Goal: Task Accomplishment & Management: Use online tool/utility

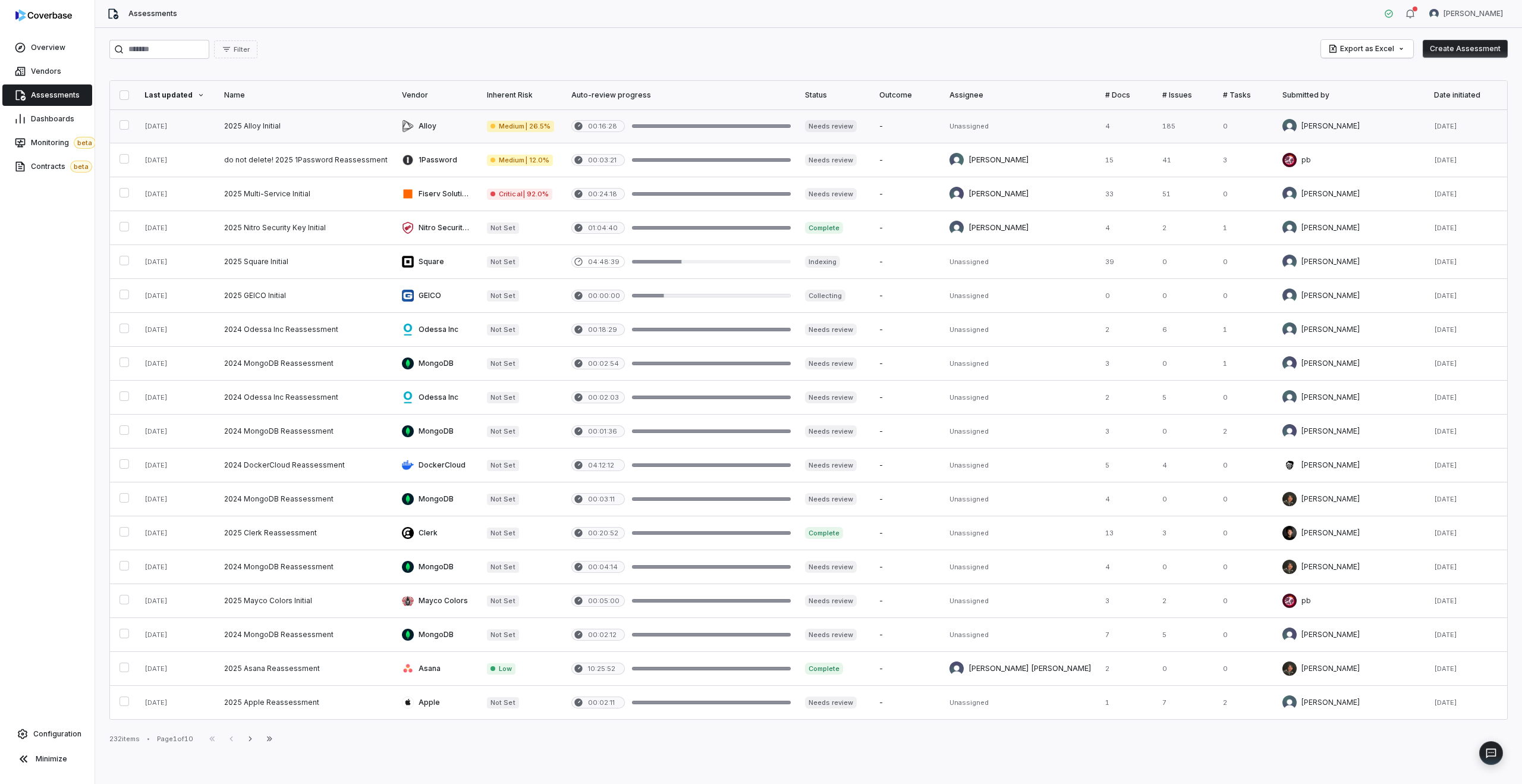
click at [407, 131] on link at bounding box center [437, 126] width 85 height 34
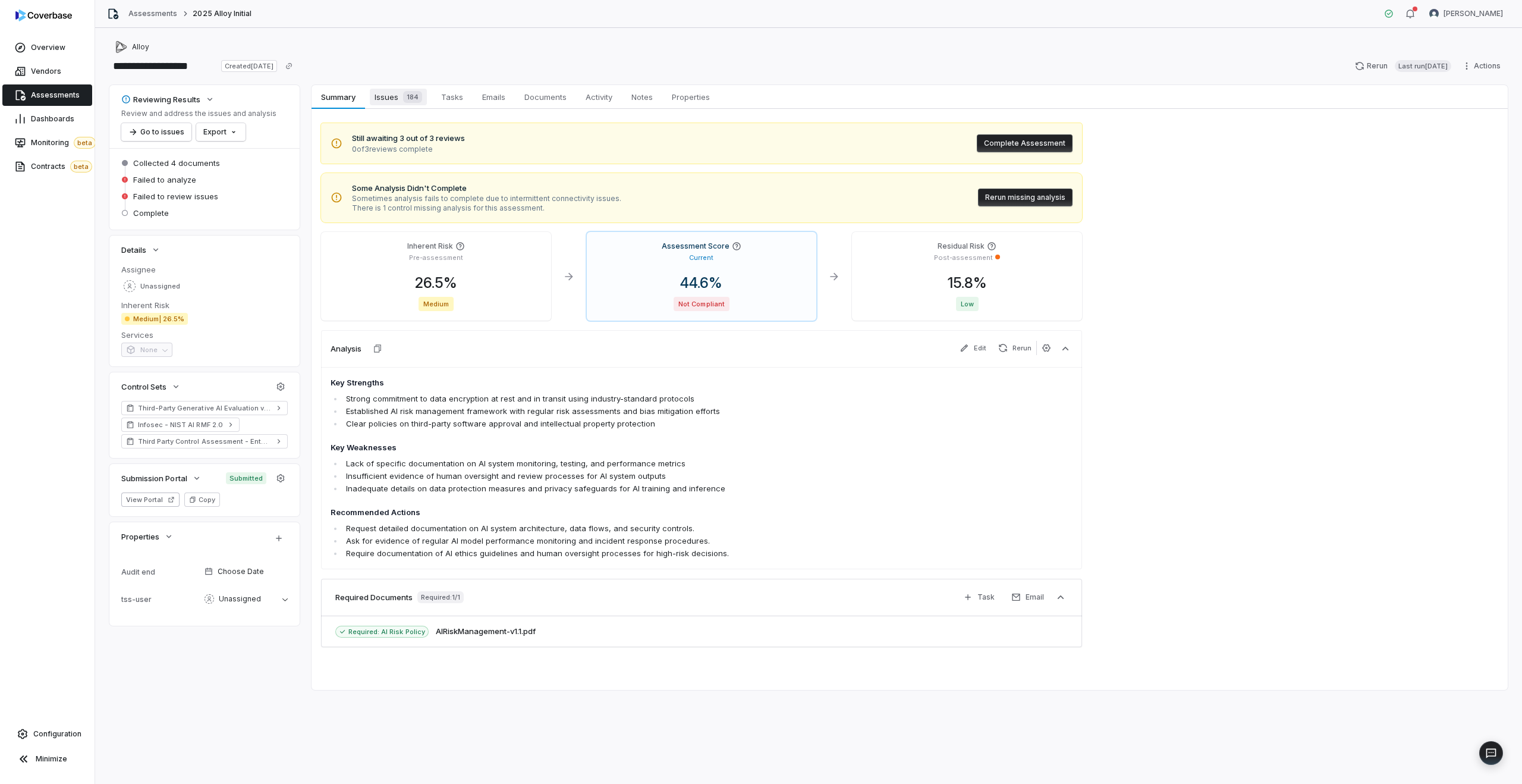
click at [393, 92] on span "Issues 184" at bounding box center [398, 97] width 57 height 17
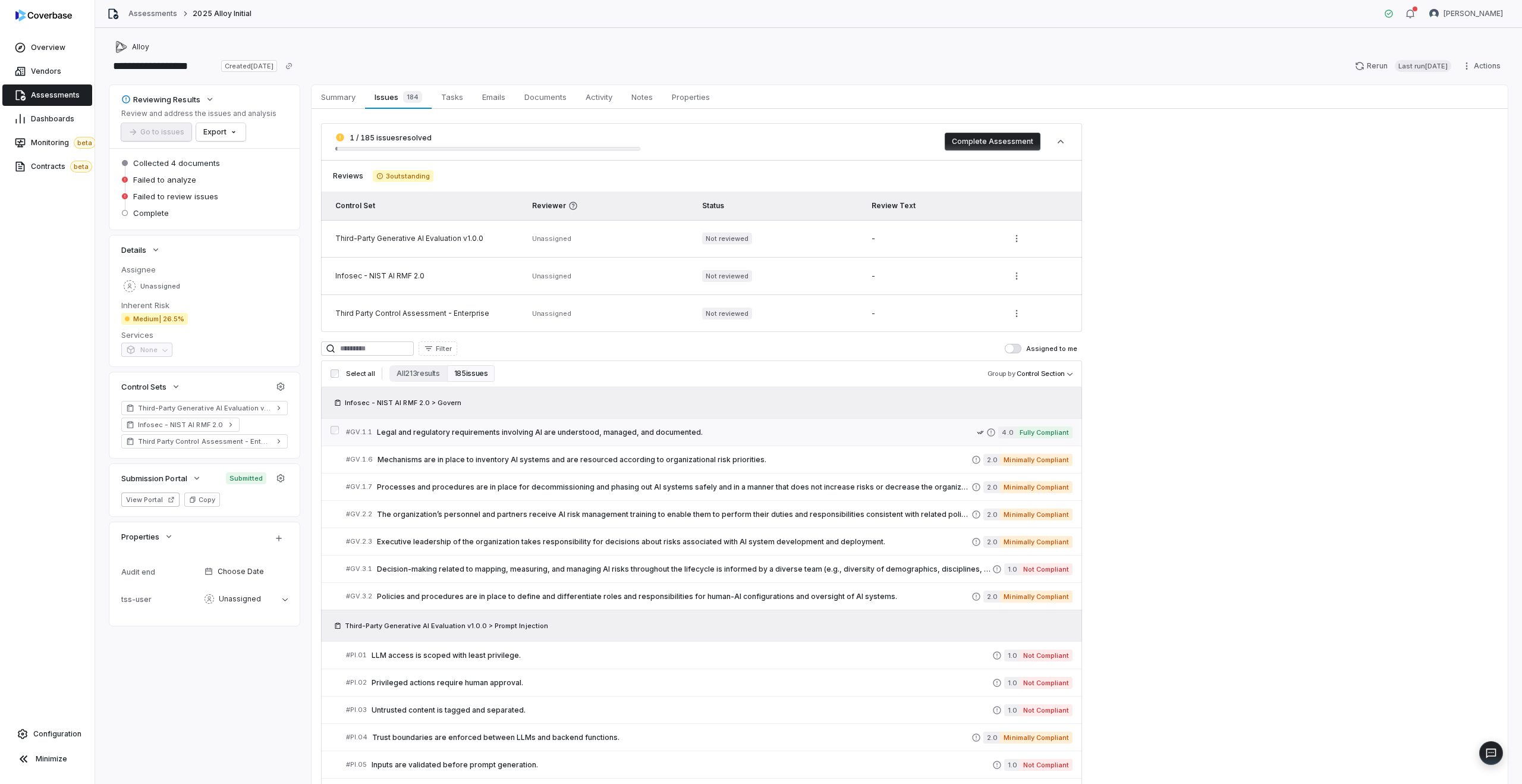
click at [565, 435] on span "Legal and regulatory requirements involving AI are understood, managed, and doc…" at bounding box center [677, 433] width 600 height 10
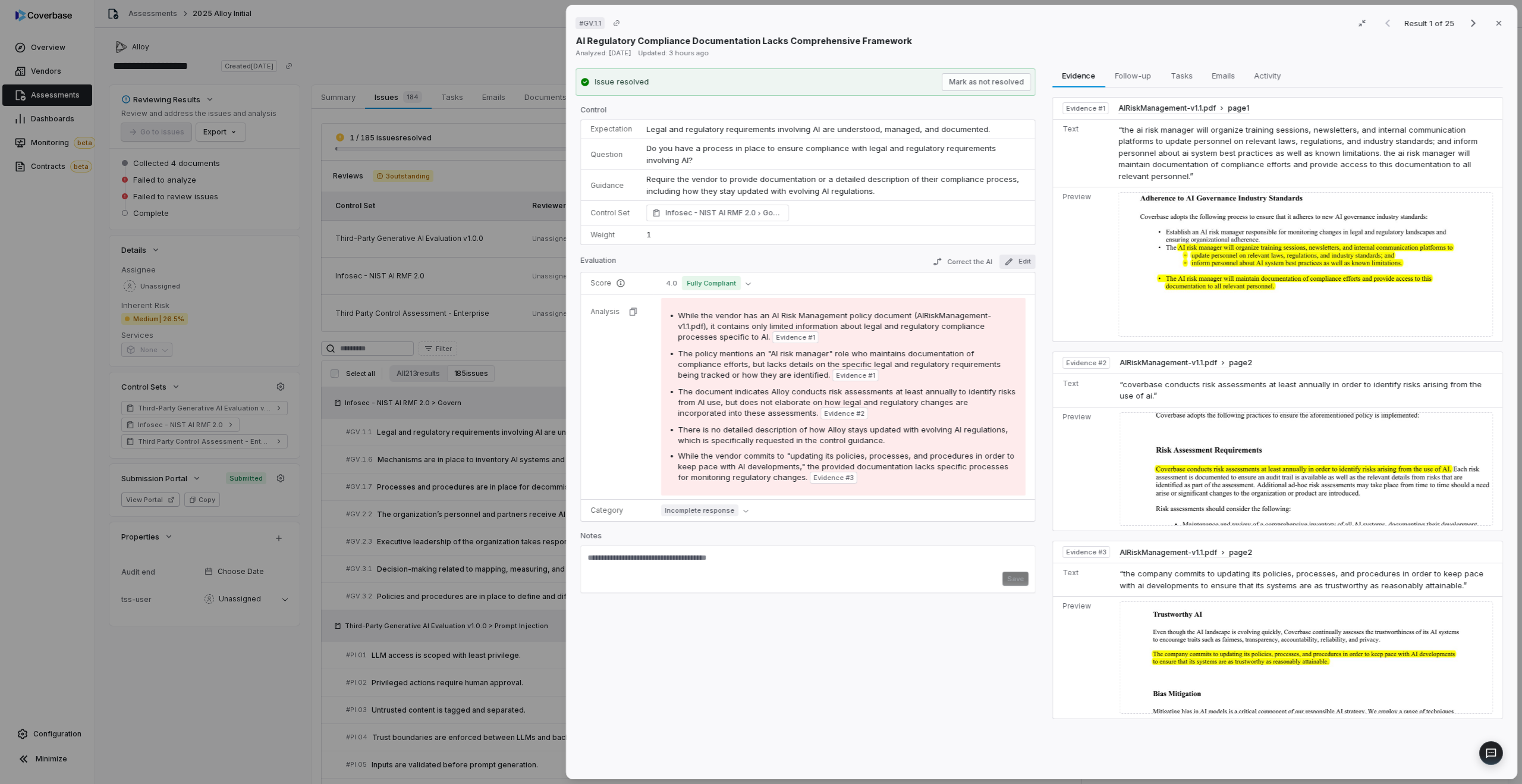
click at [1024, 264] on button "Edit" at bounding box center [1017, 261] width 36 height 14
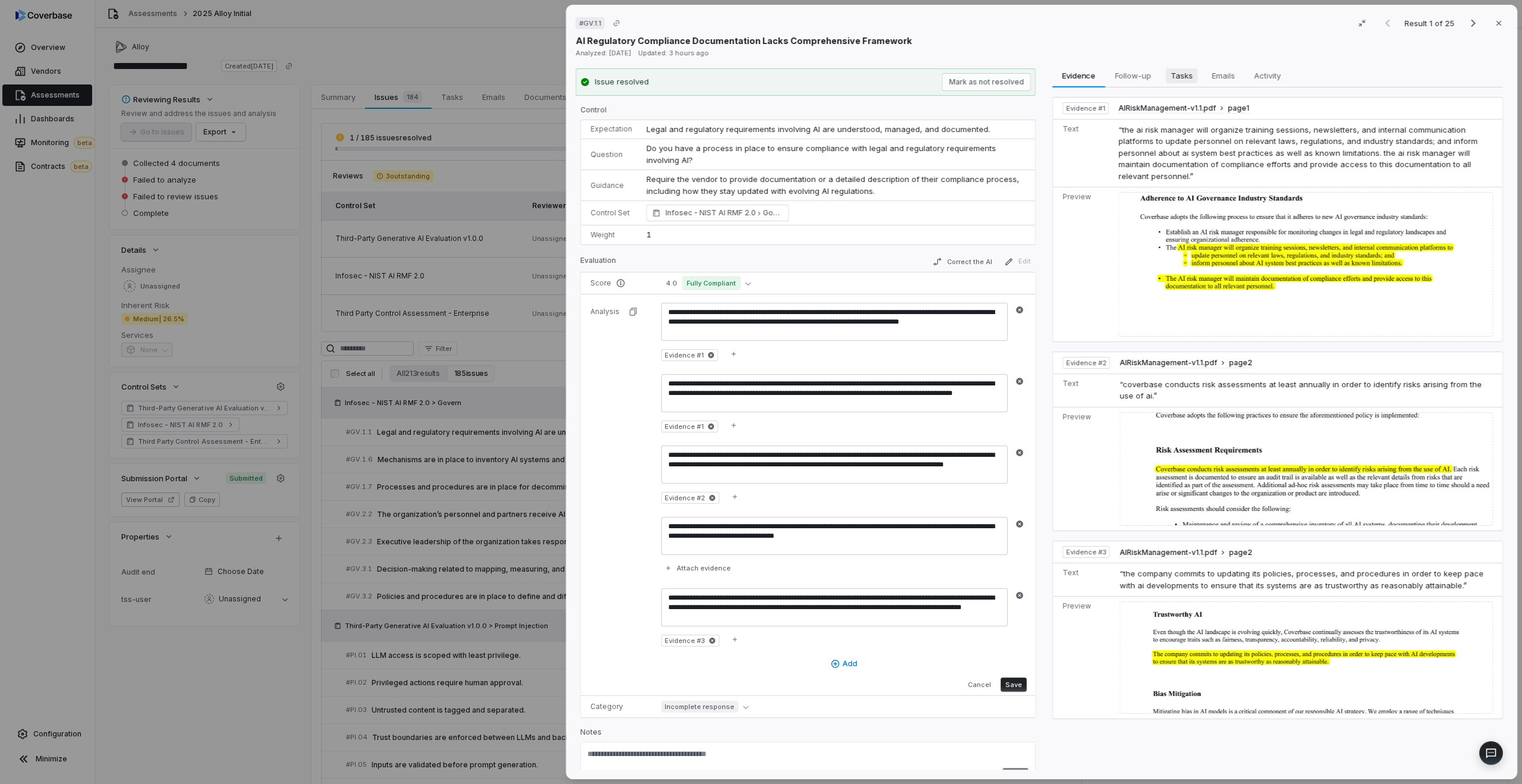
click at [1185, 75] on span "Tasks" at bounding box center [1182, 75] width 31 height 15
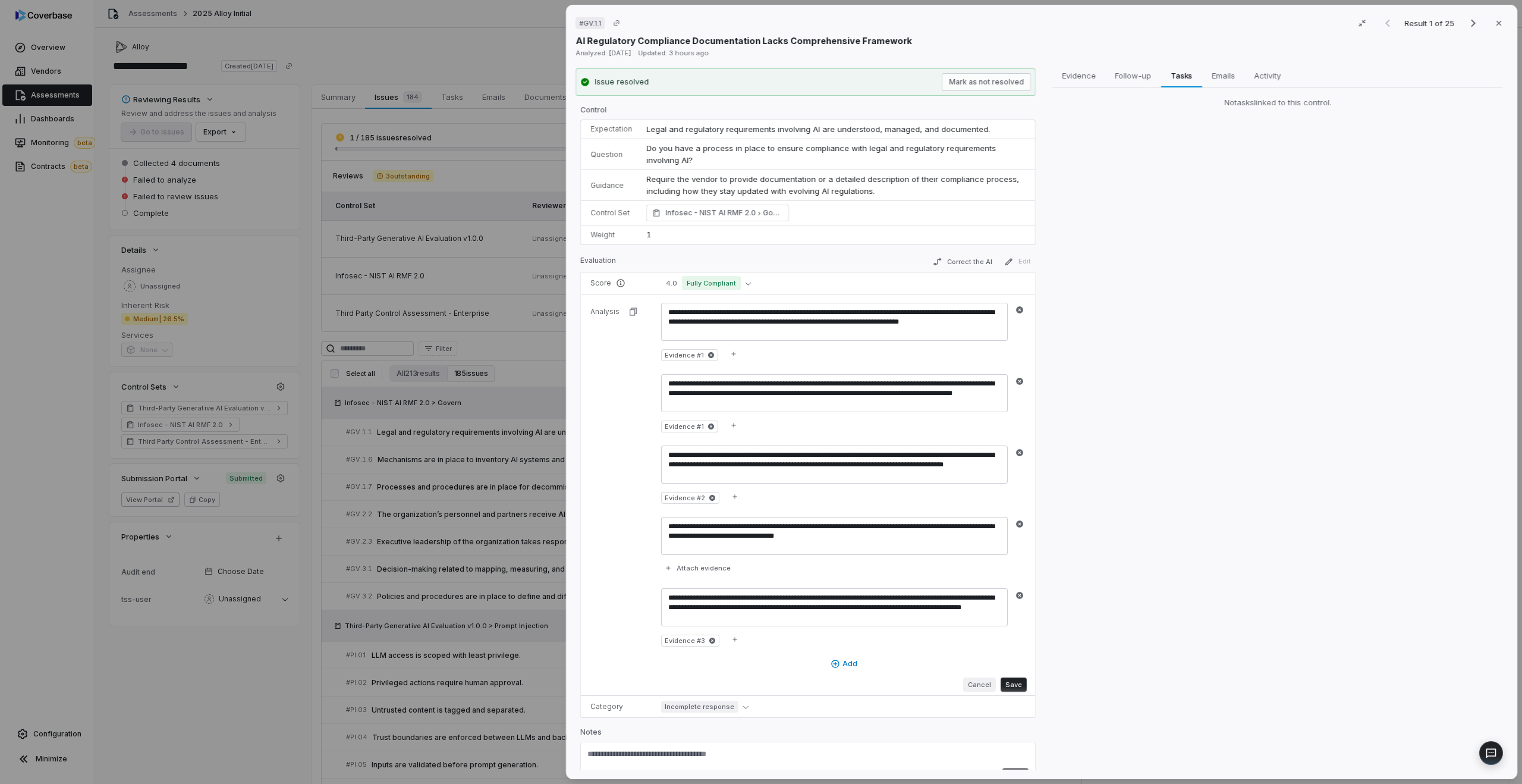
click at [971, 681] on button "Cancel" at bounding box center [980, 684] width 33 height 14
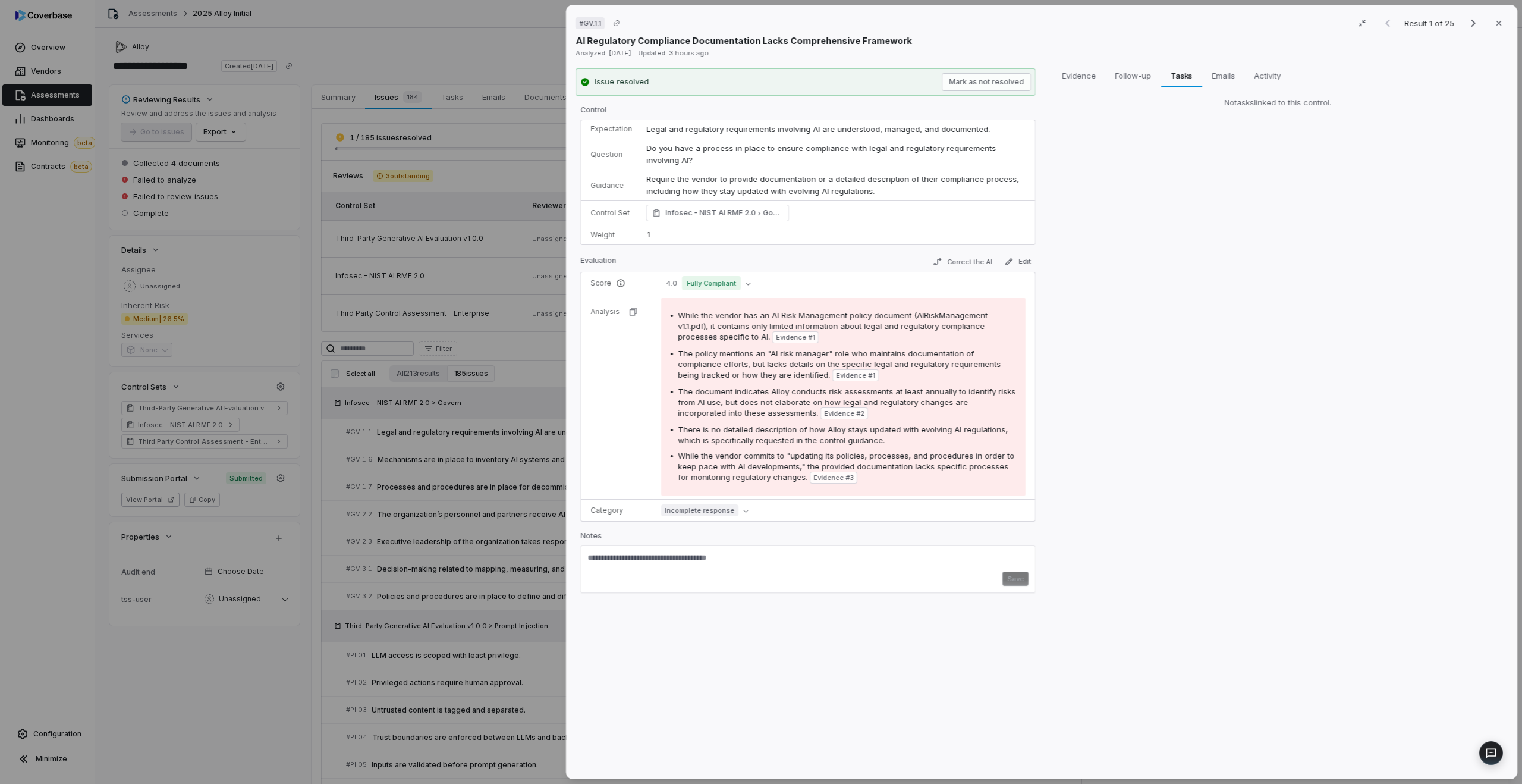
click at [435, 421] on div "# GV.1.1 Result 1 of 25 Close AI Regulatory Compliance Documentation Lacks Comp…" at bounding box center [761, 392] width 1522 height 784
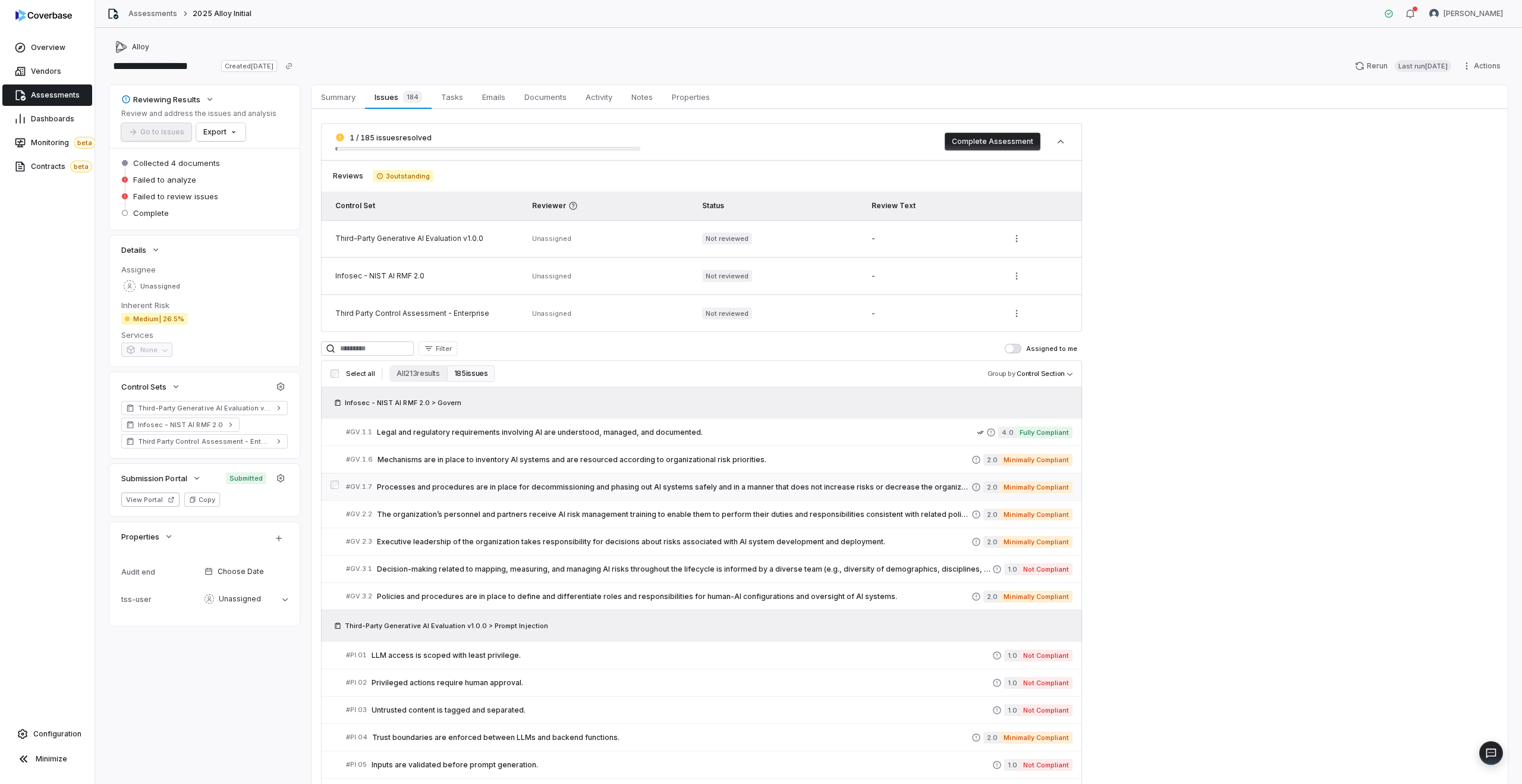
click at [588, 482] on span "Processes and procedures are in place for decommissioning and phasing out AI sy…" at bounding box center [674, 487] width 595 height 10
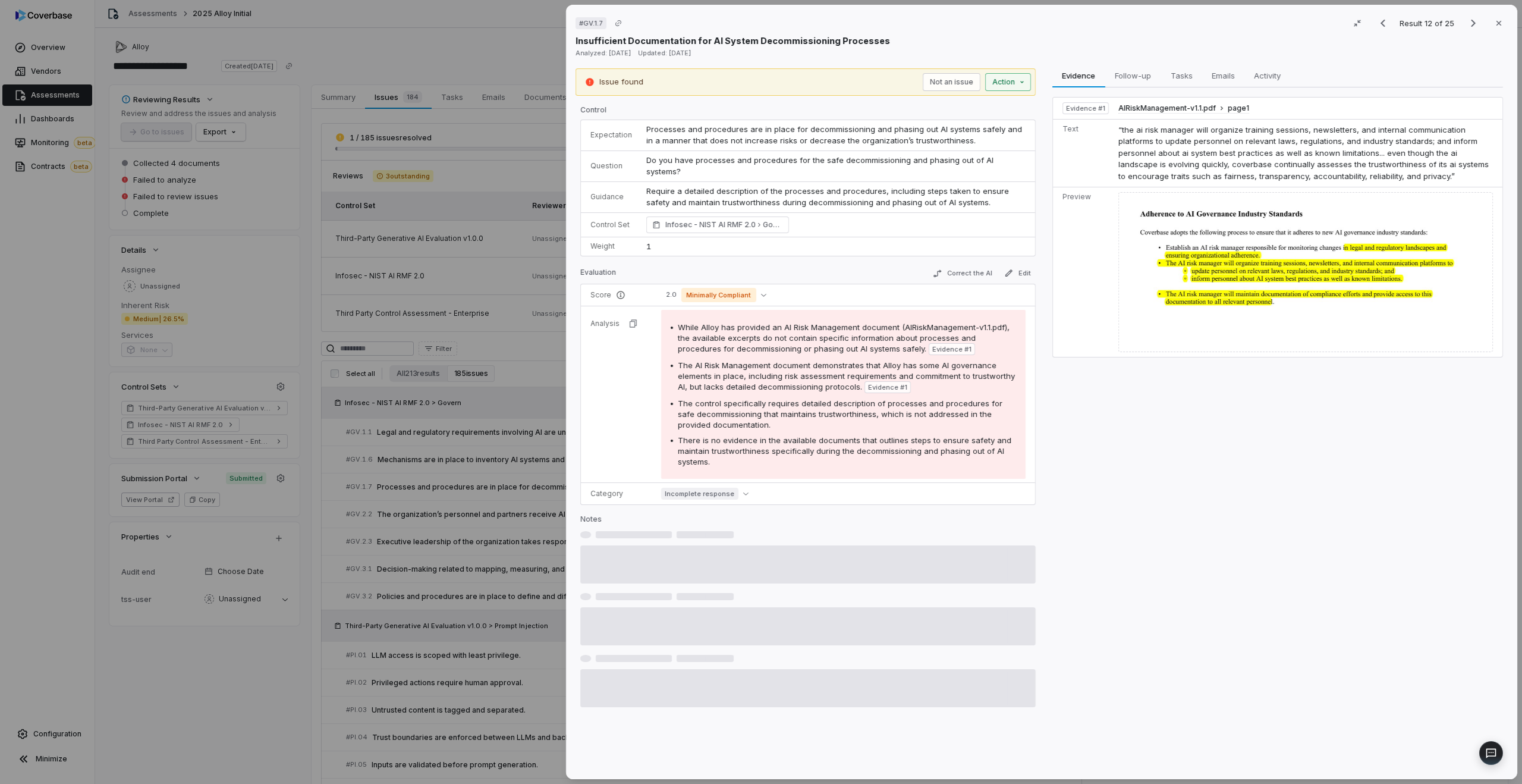
click at [1008, 86] on button "Action" at bounding box center [1008, 82] width 46 height 18
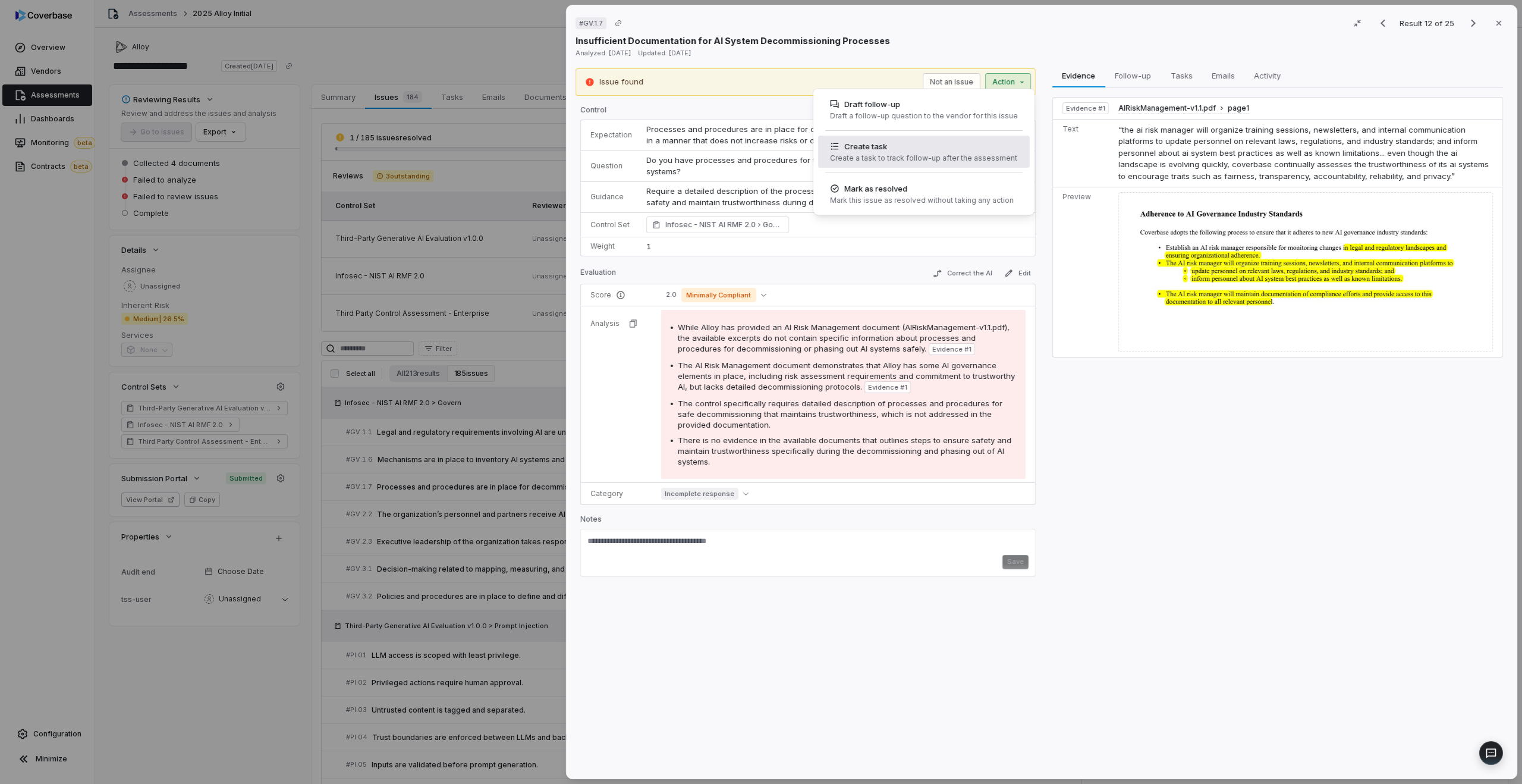
click at [919, 143] on div "Create task" at bounding box center [924, 146] width 187 height 12
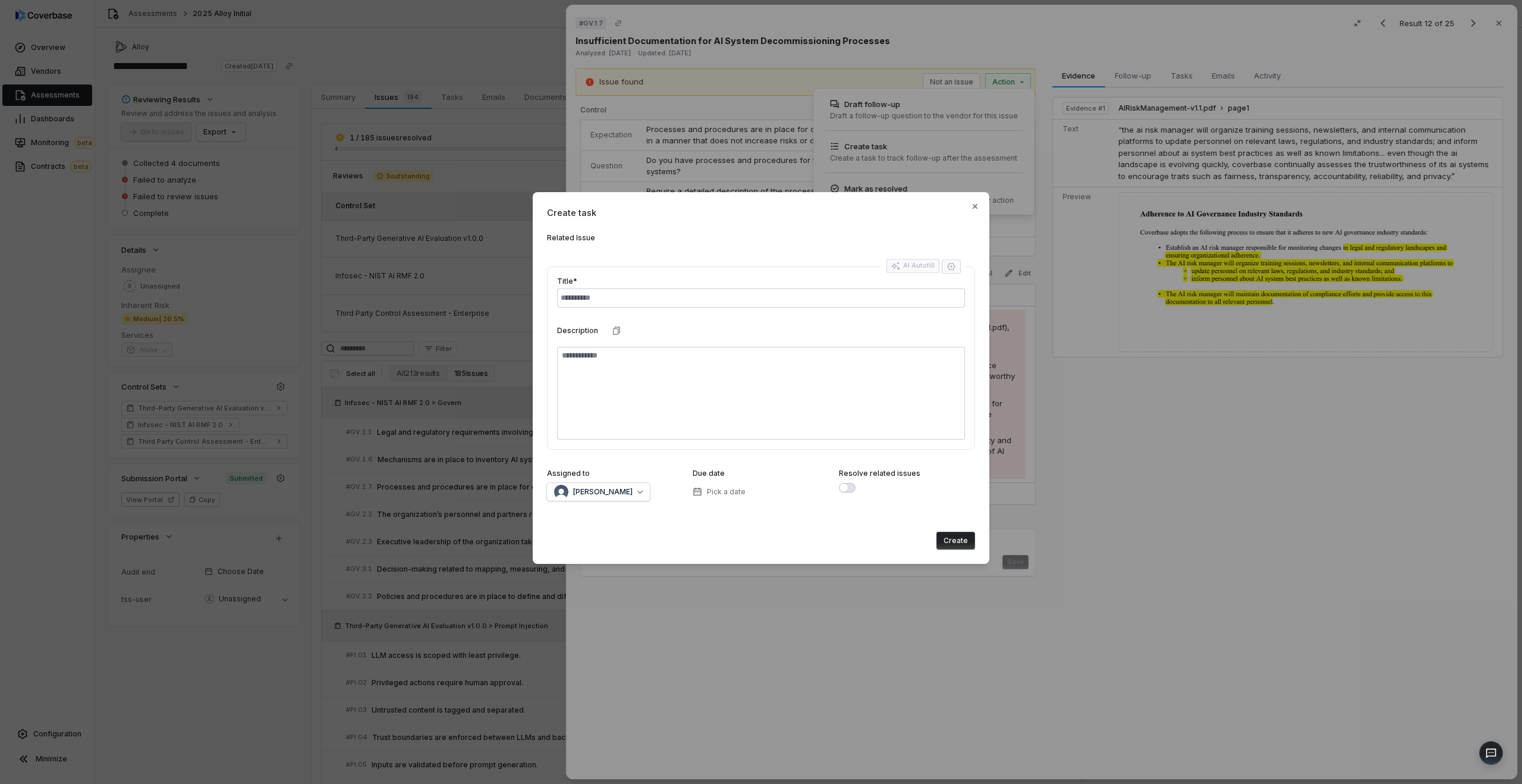
type textarea "*"
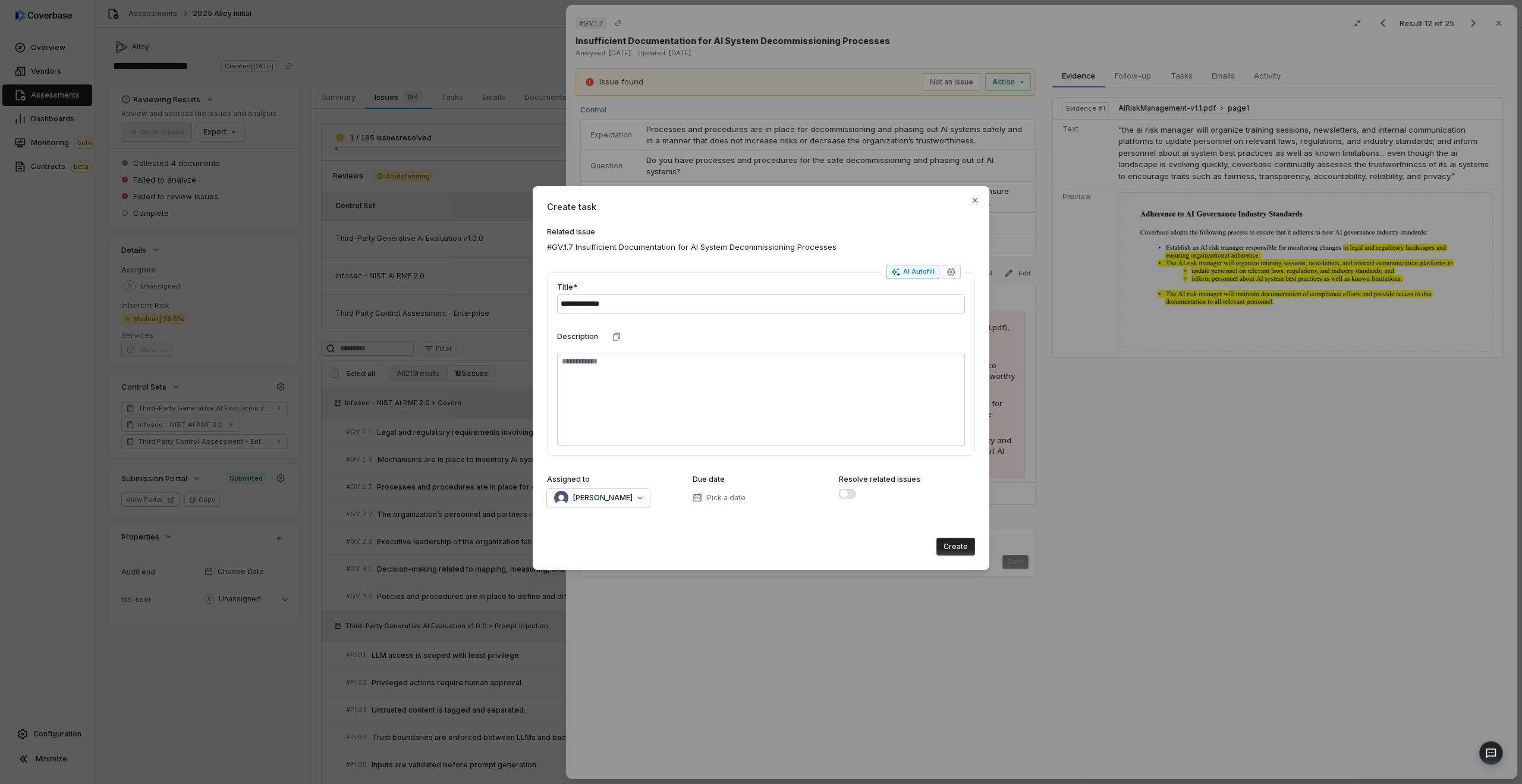
type input "**********"
click at [687, 416] on textarea at bounding box center [761, 399] width 408 height 93
type textarea "*"
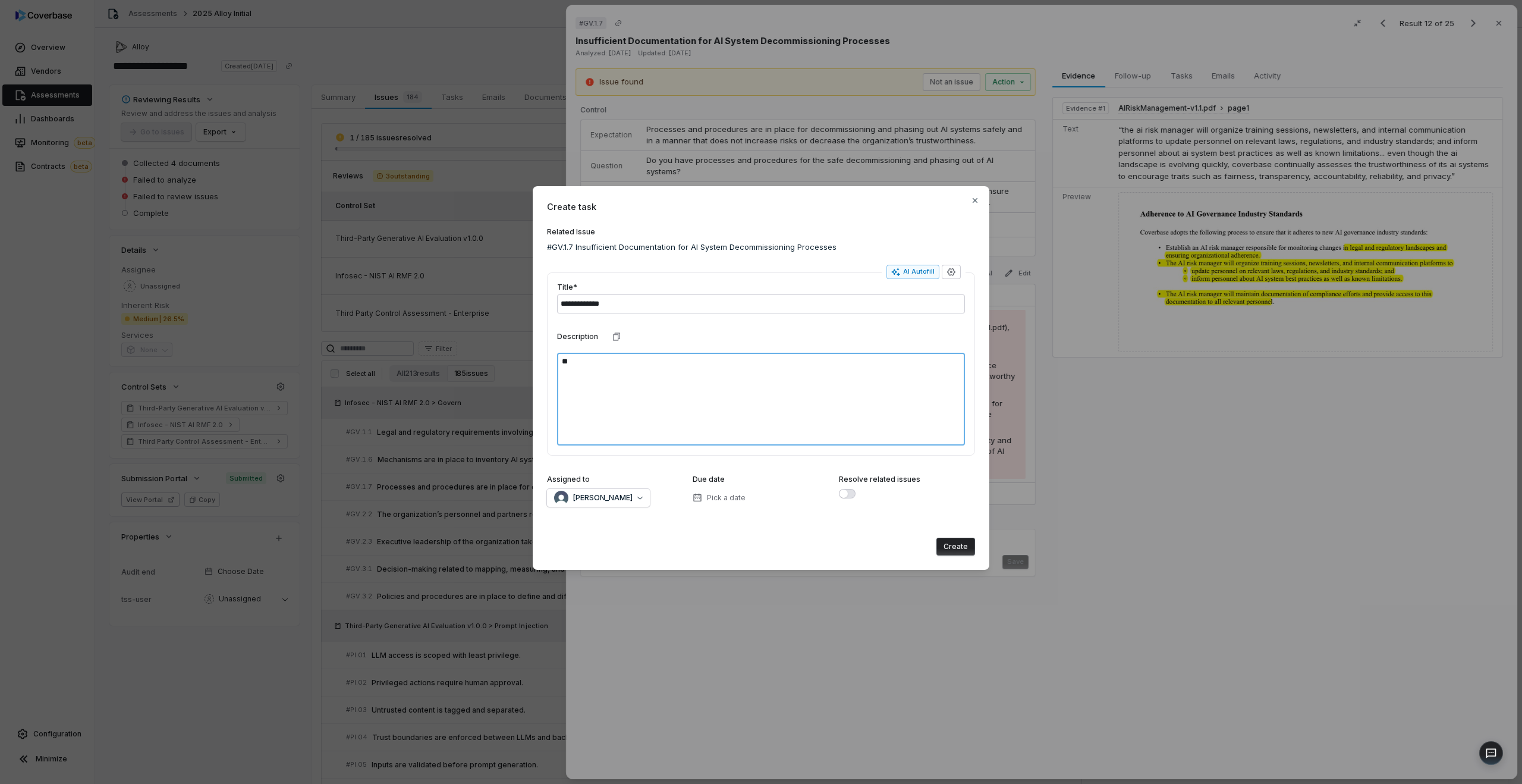
type textarea "***"
type textarea "*"
type textarea "****"
click at [964, 545] on button "Create" at bounding box center [955, 546] width 38 height 18
type textarea "*"
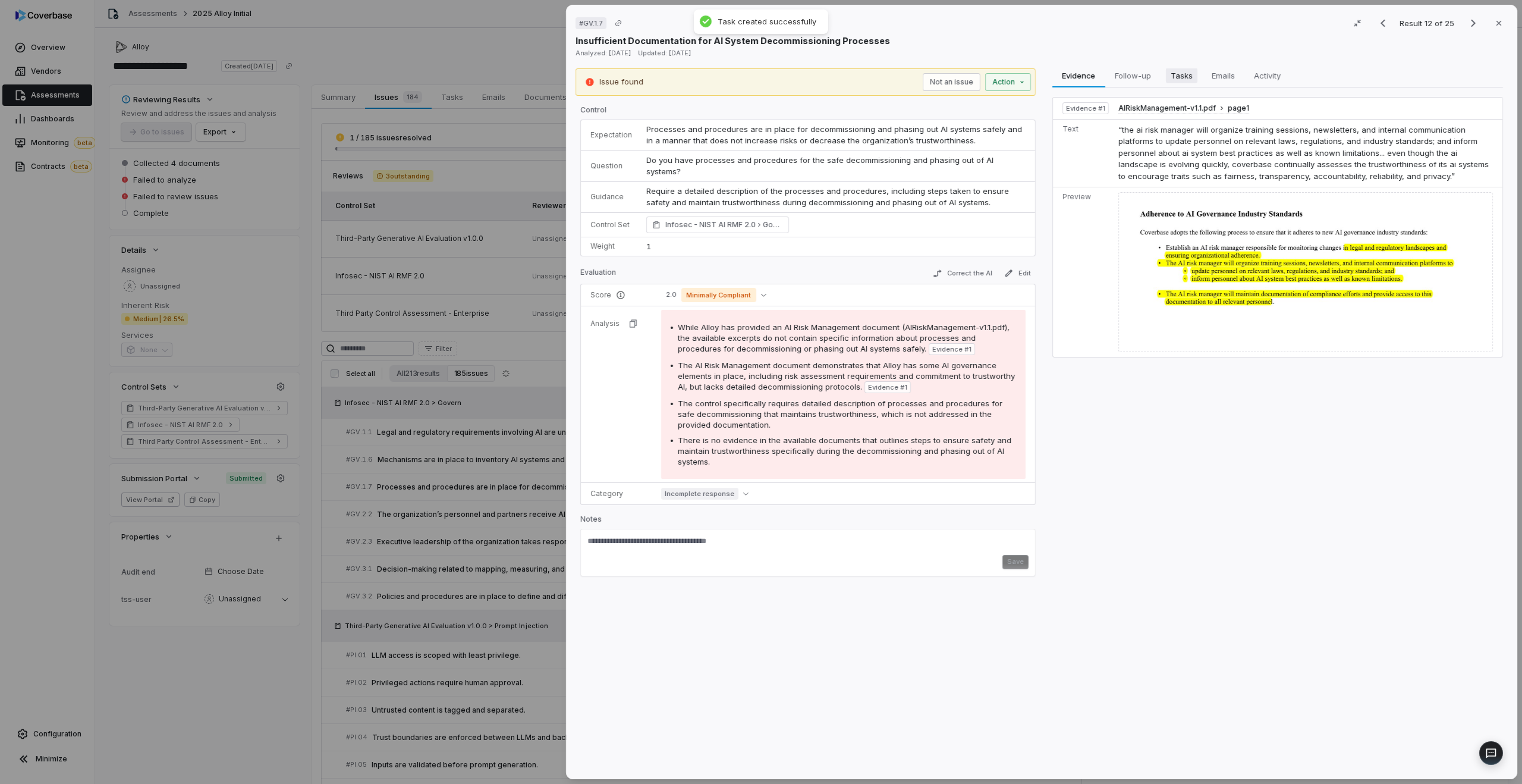
click at [1187, 78] on span "Tasks" at bounding box center [1182, 75] width 31 height 15
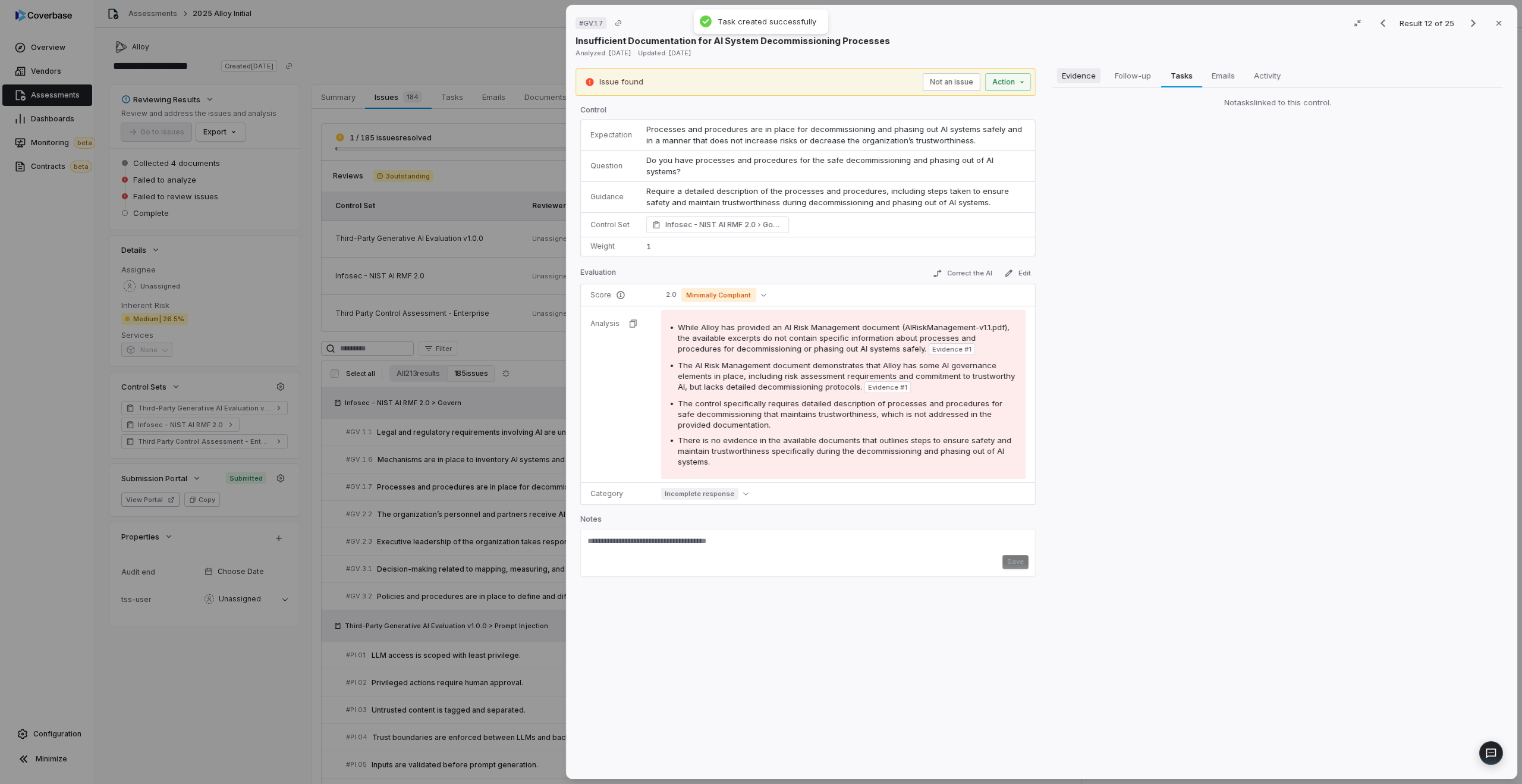
click at [1086, 73] on span "Evidence" at bounding box center [1079, 75] width 43 height 15
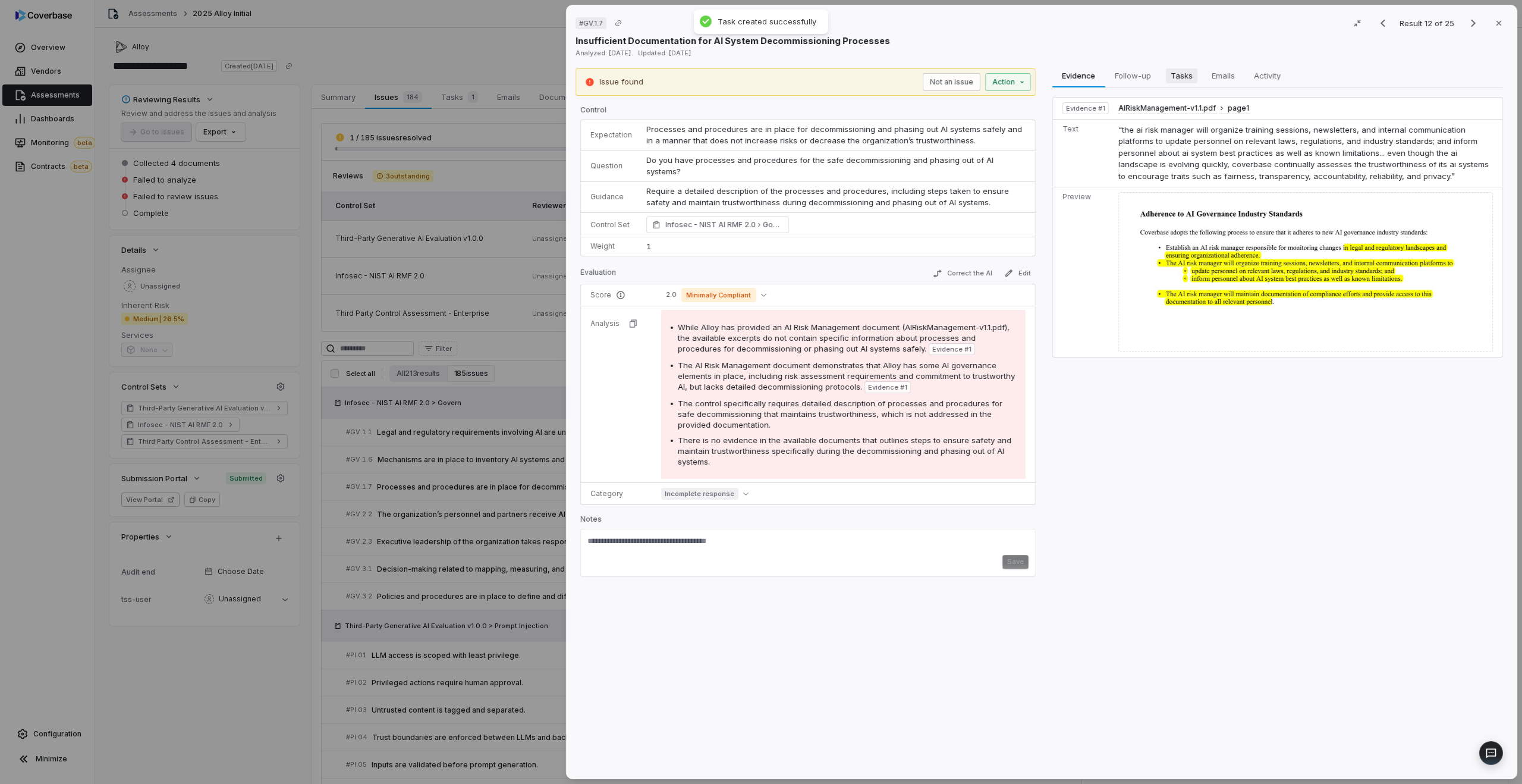
click at [1170, 73] on span "Tasks" at bounding box center [1182, 75] width 31 height 15
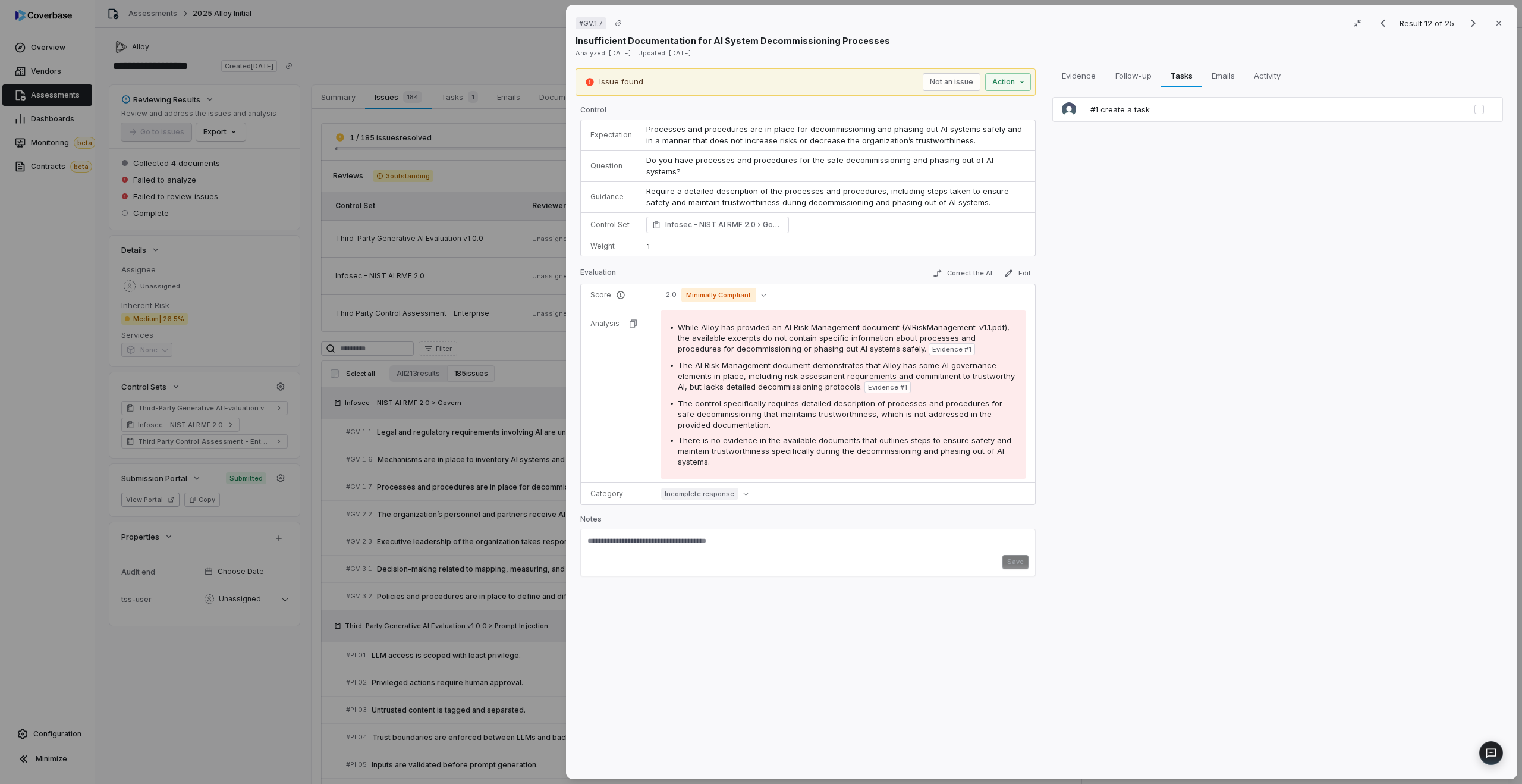
click at [1139, 118] on div "#1 create a task" at bounding box center [1290, 110] width 408 height 25
click at [1127, 111] on span "#1 create a task" at bounding box center [1120, 109] width 59 height 10
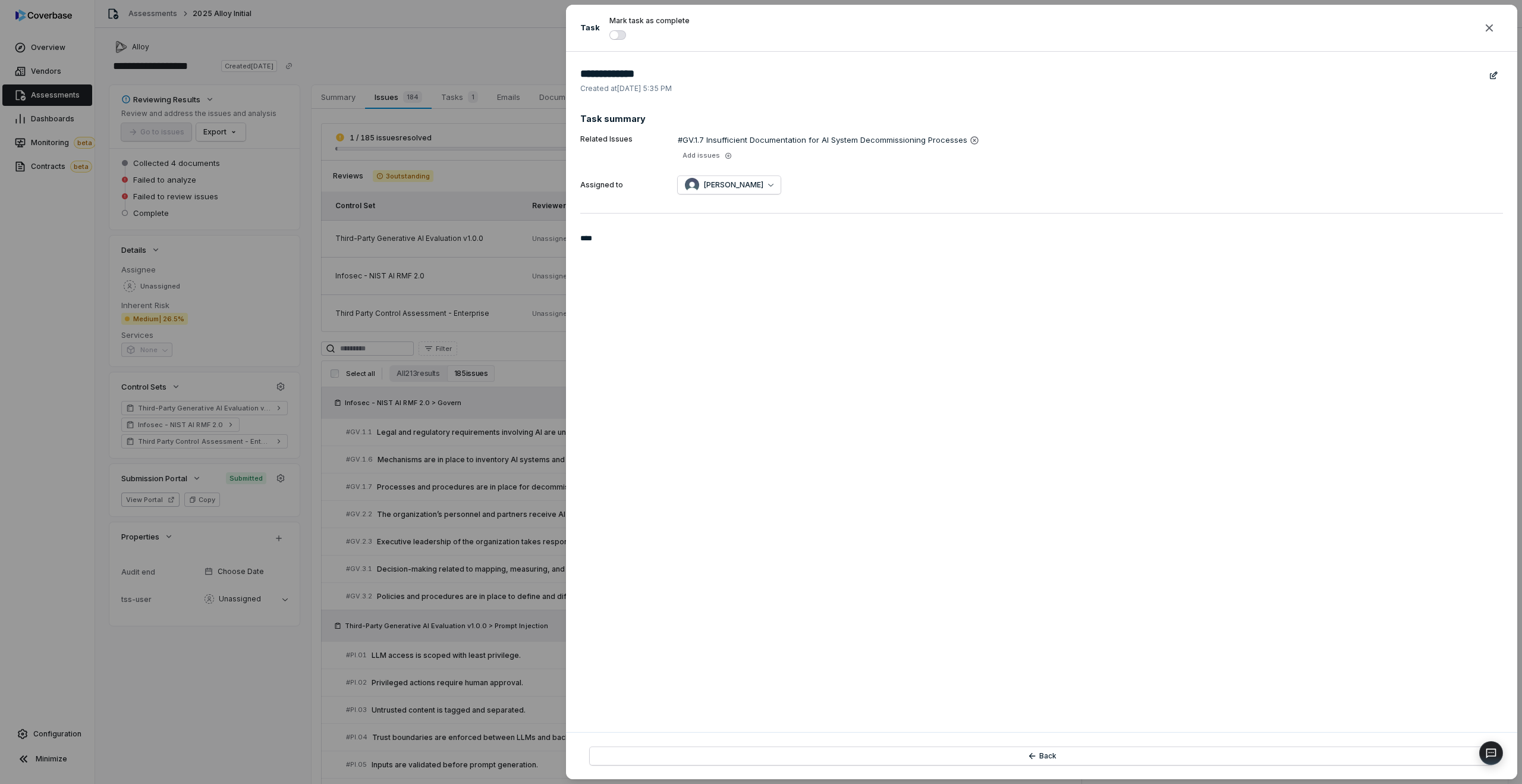
click at [481, 309] on div "**********" at bounding box center [761, 392] width 1522 height 784
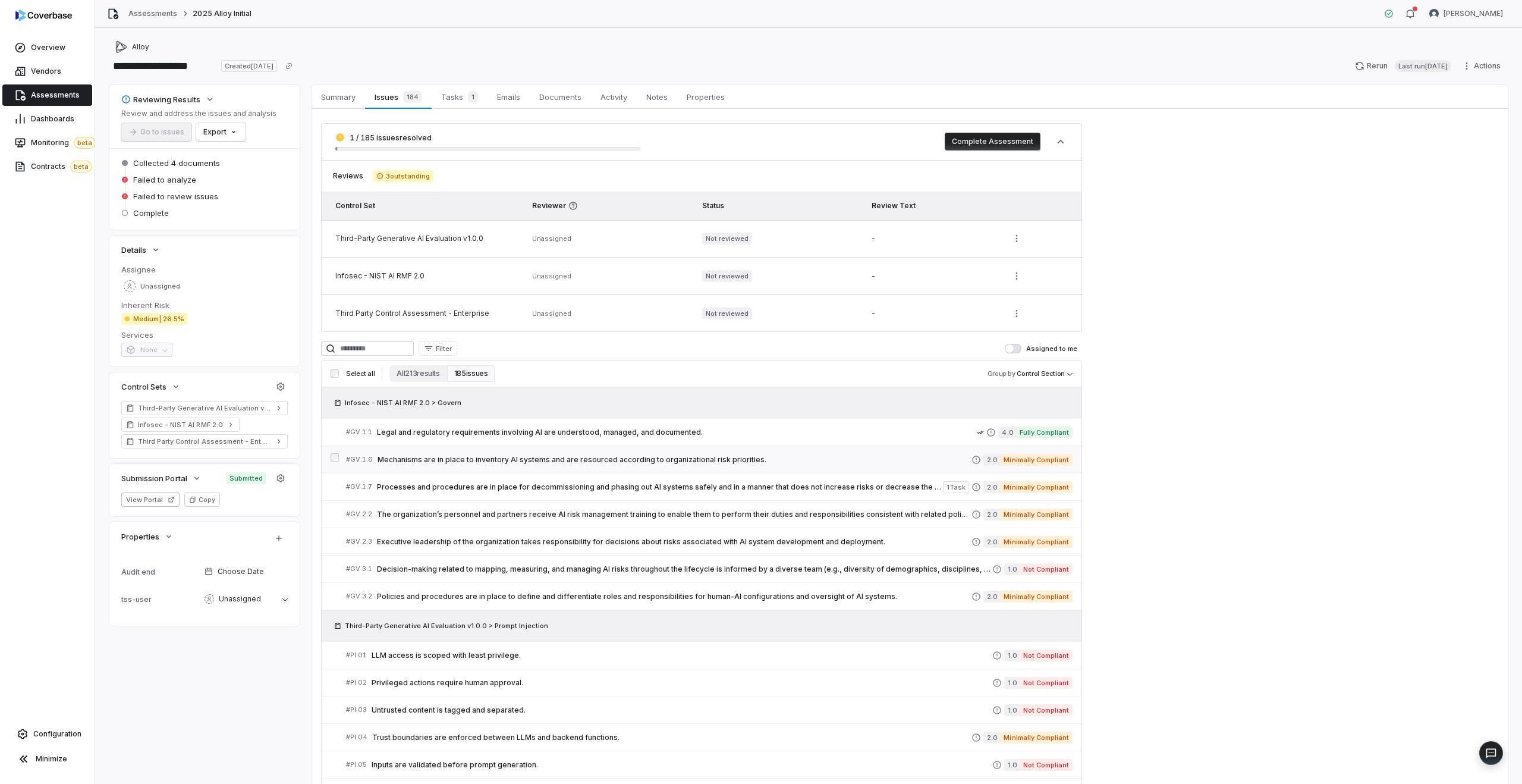
click at [524, 459] on span "Mechanisms are in place to inventory AI systems and are resourced according to …" at bounding box center [674, 460] width 594 height 10
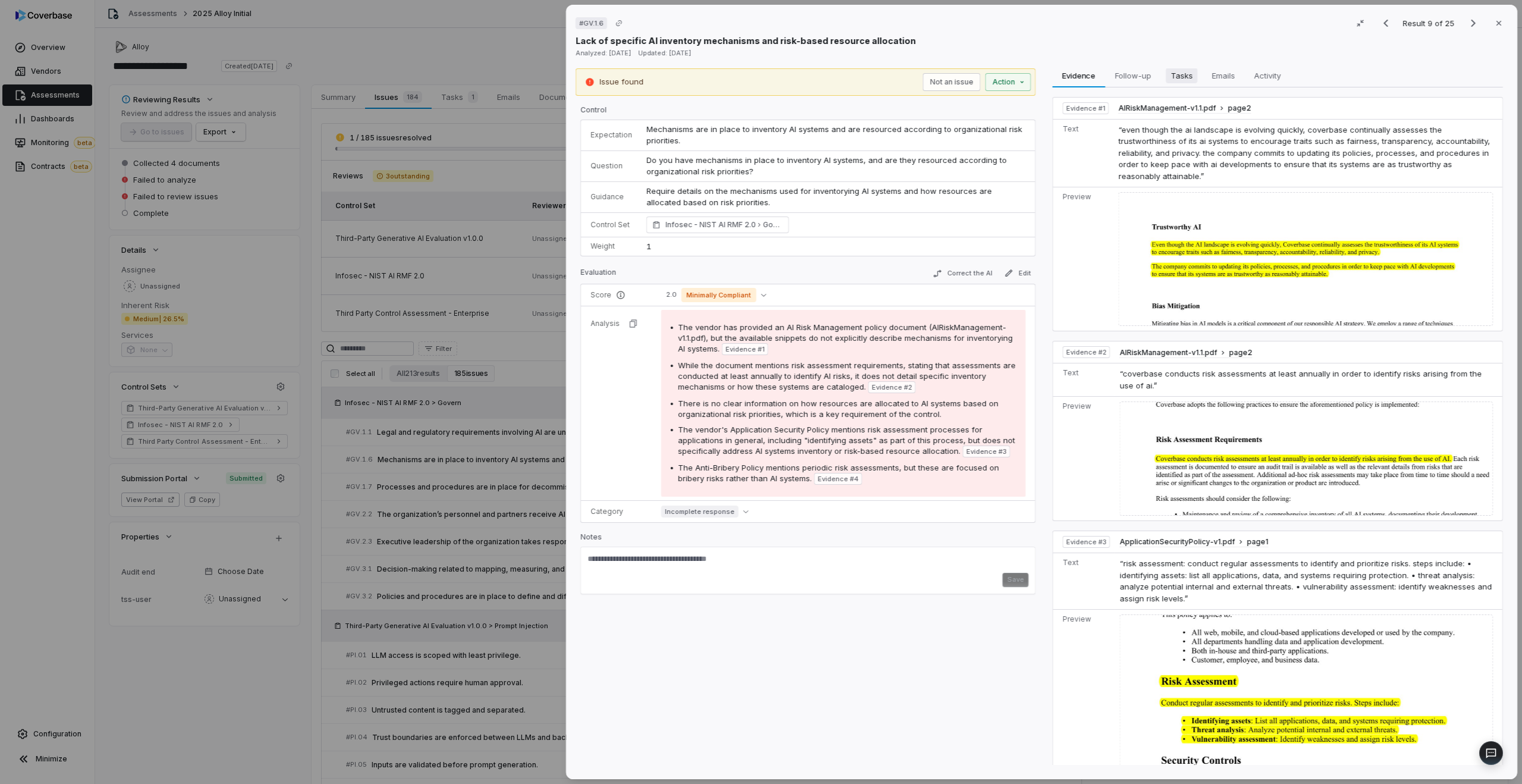
click at [1182, 82] on span "Tasks" at bounding box center [1182, 75] width 31 height 15
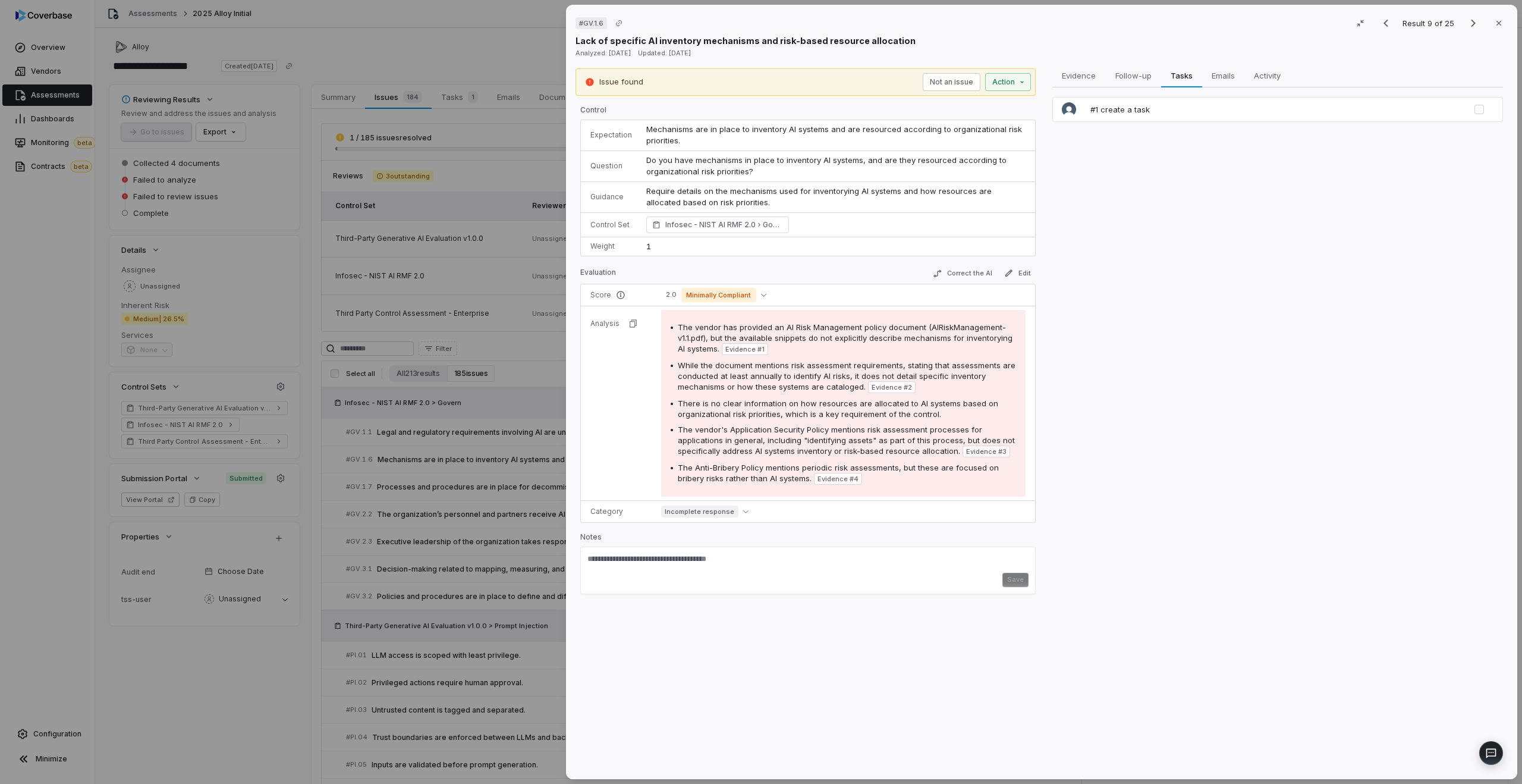
click at [448, 528] on div "# GV.1.6 Result 9 of 25 Close Lack of specific AI inventory mechanisms and risk…" at bounding box center [761, 392] width 1522 height 784
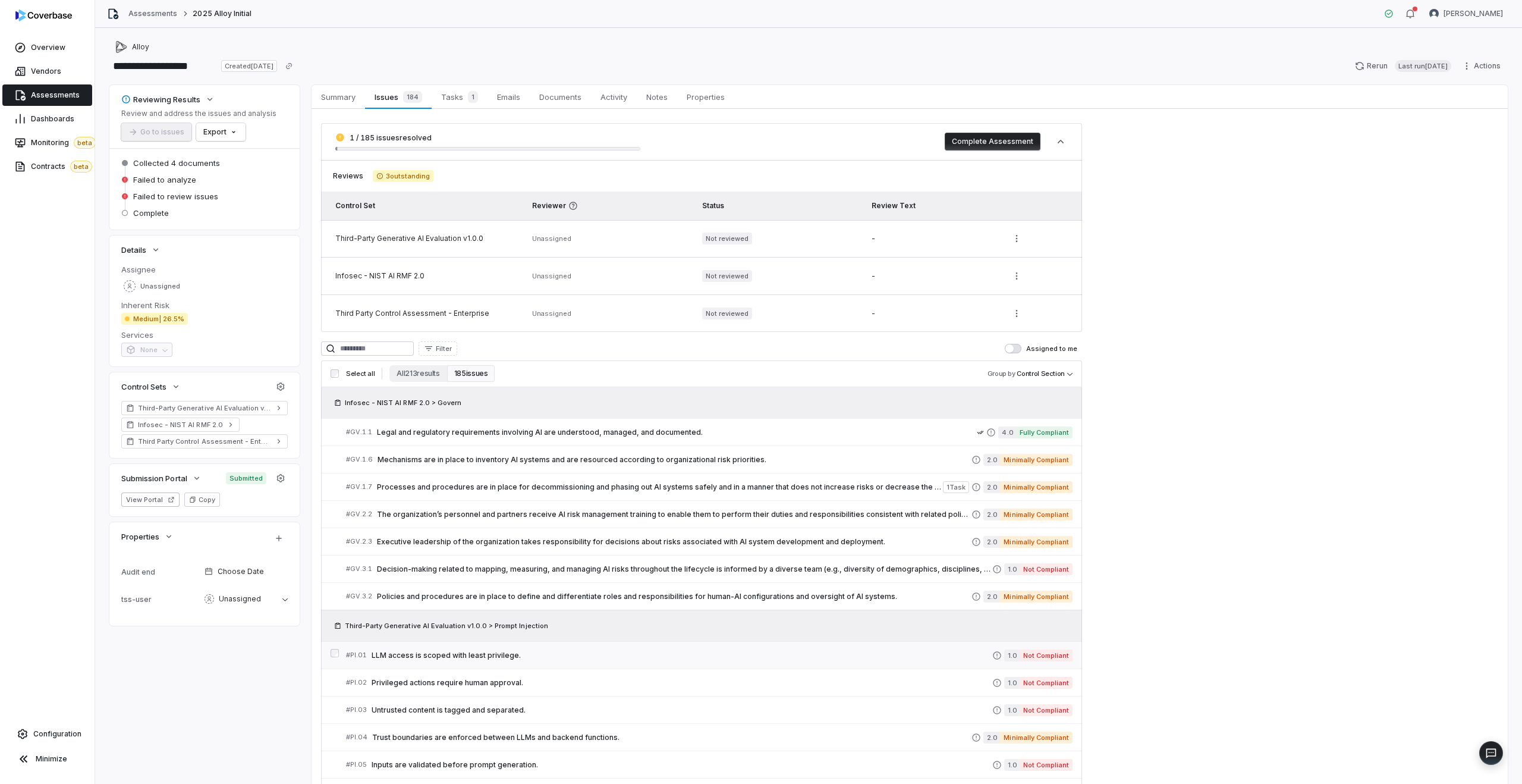
click at [512, 651] on span "LLM access is scoped with least privilege." at bounding box center [682, 655] width 621 height 10
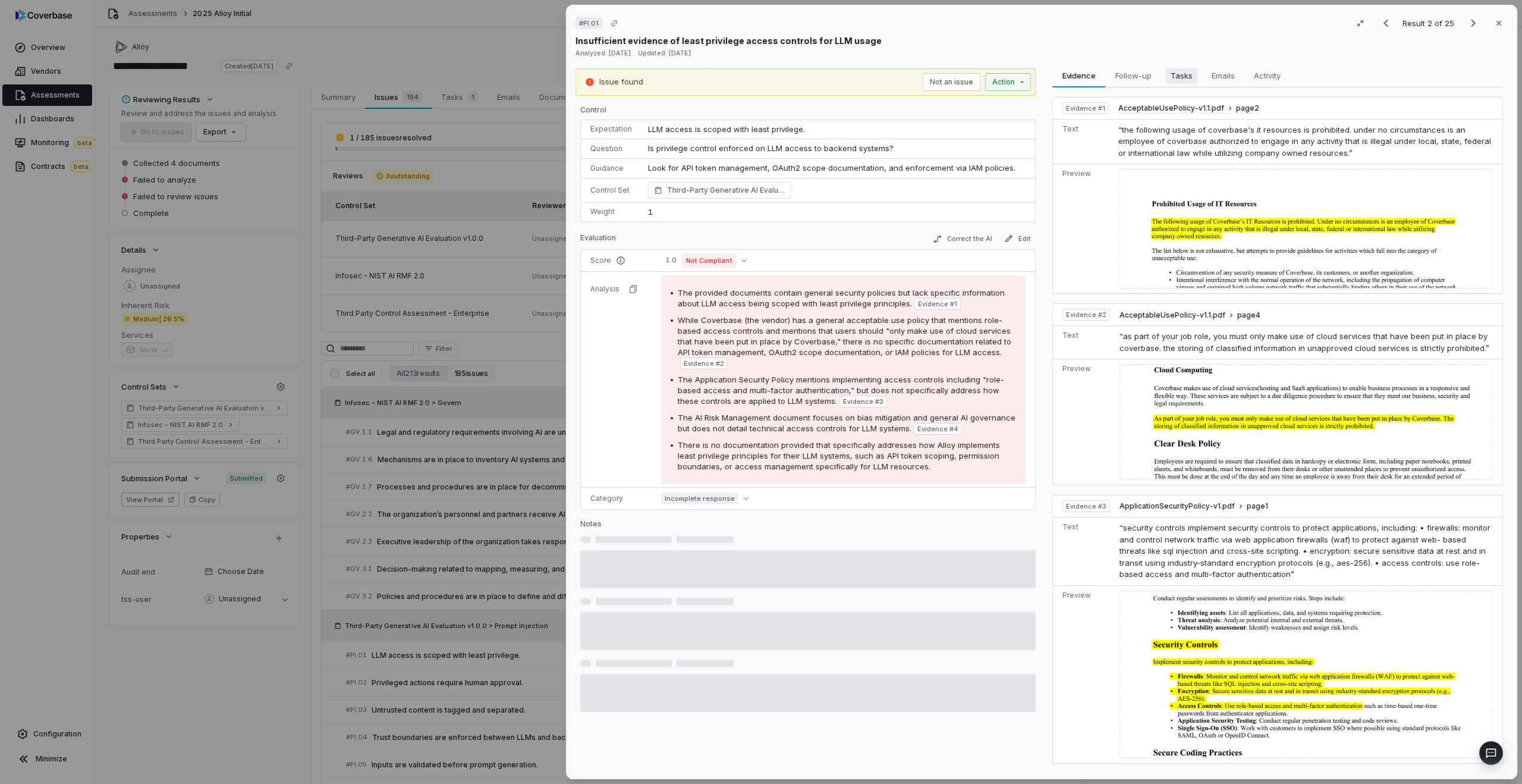
click at [1178, 82] on span "Tasks" at bounding box center [1182, 75] width 31 height 15
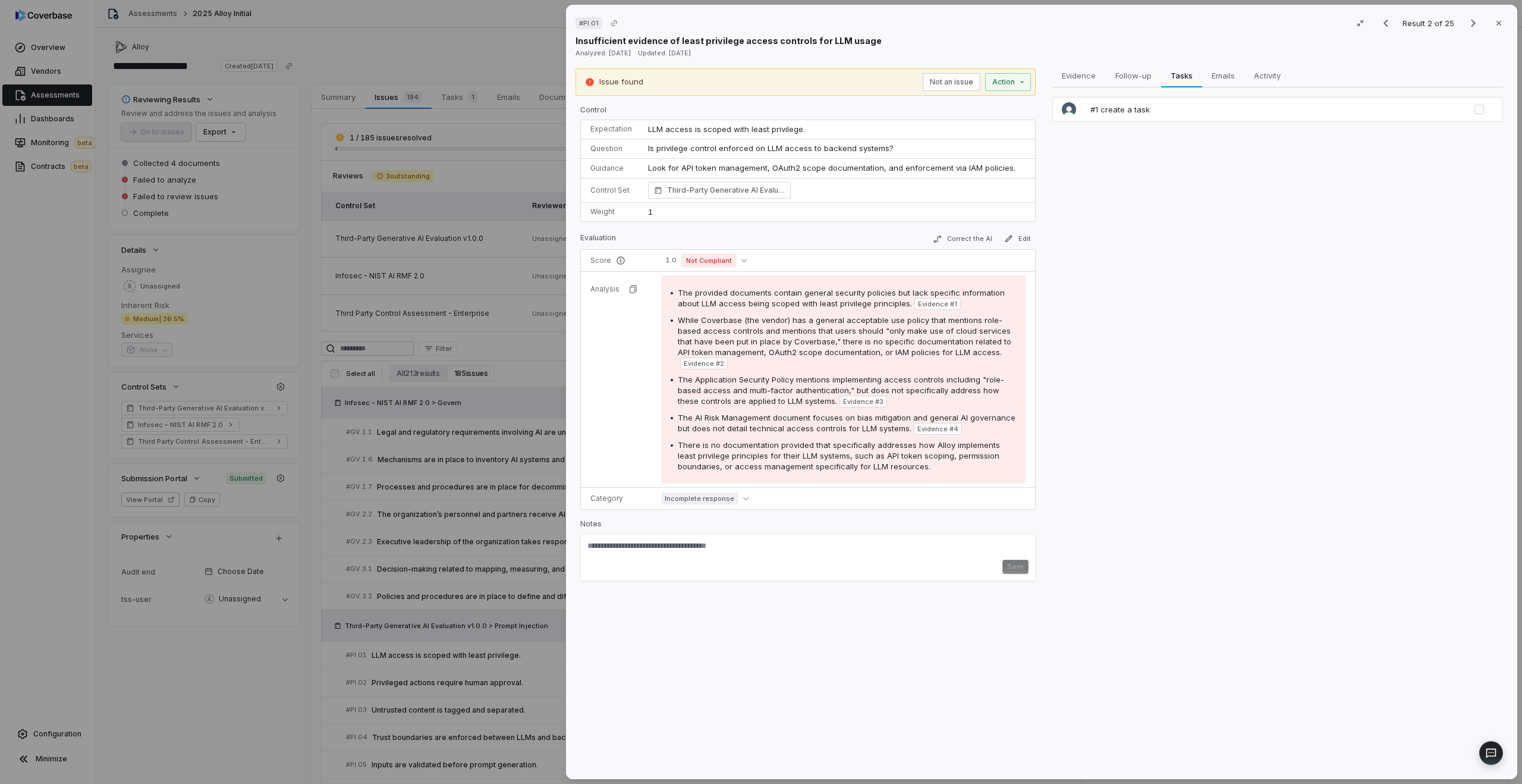
click at [483, 515] on div "# PI.01 Result 2 of 25 Close Insufficient evidence of least privilege access co…" at bounding box center [761, 392] width 1522 height 784
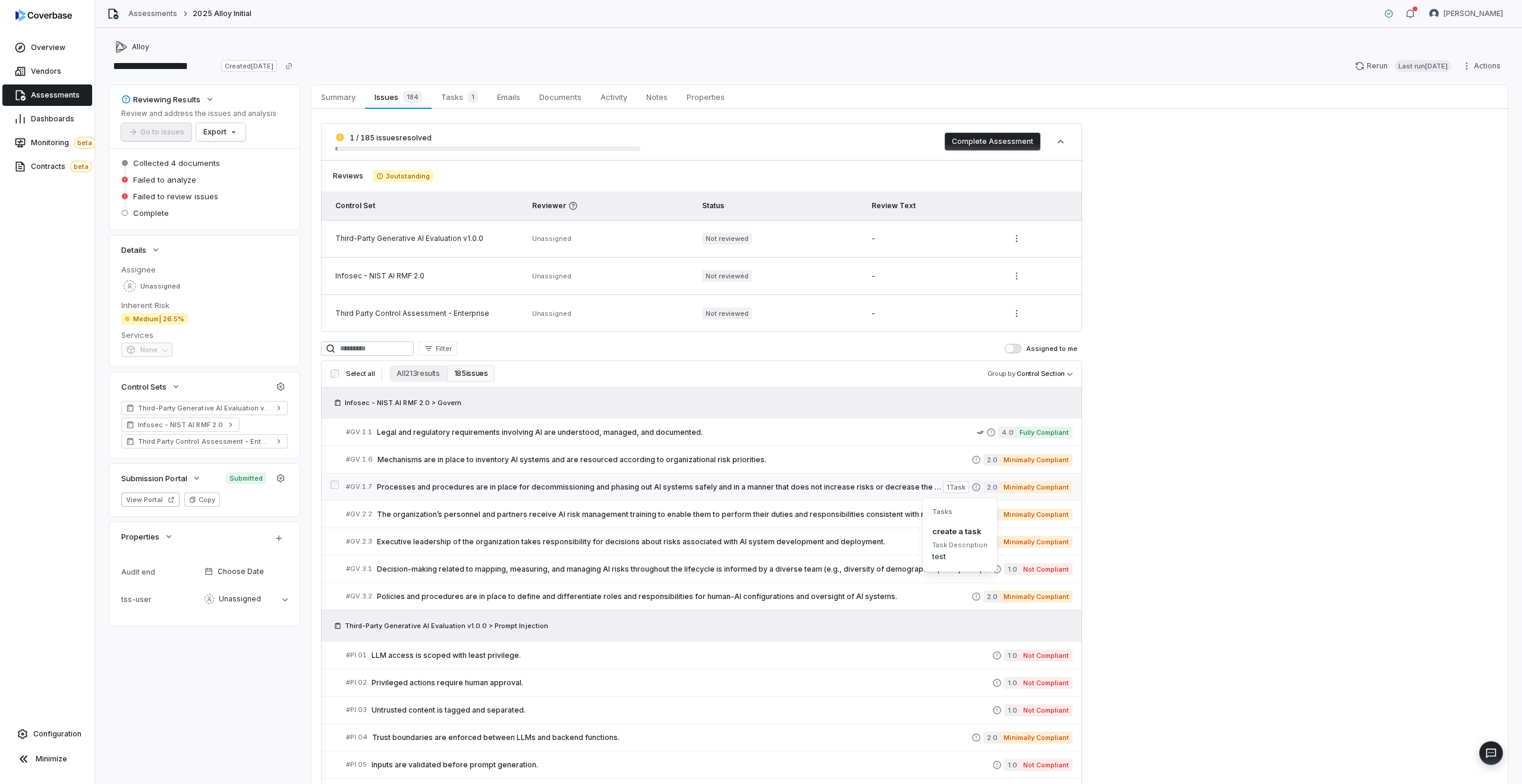
click at [964, 488] on span "1 Task" at bounding box center [956, 486] width 26 height 12
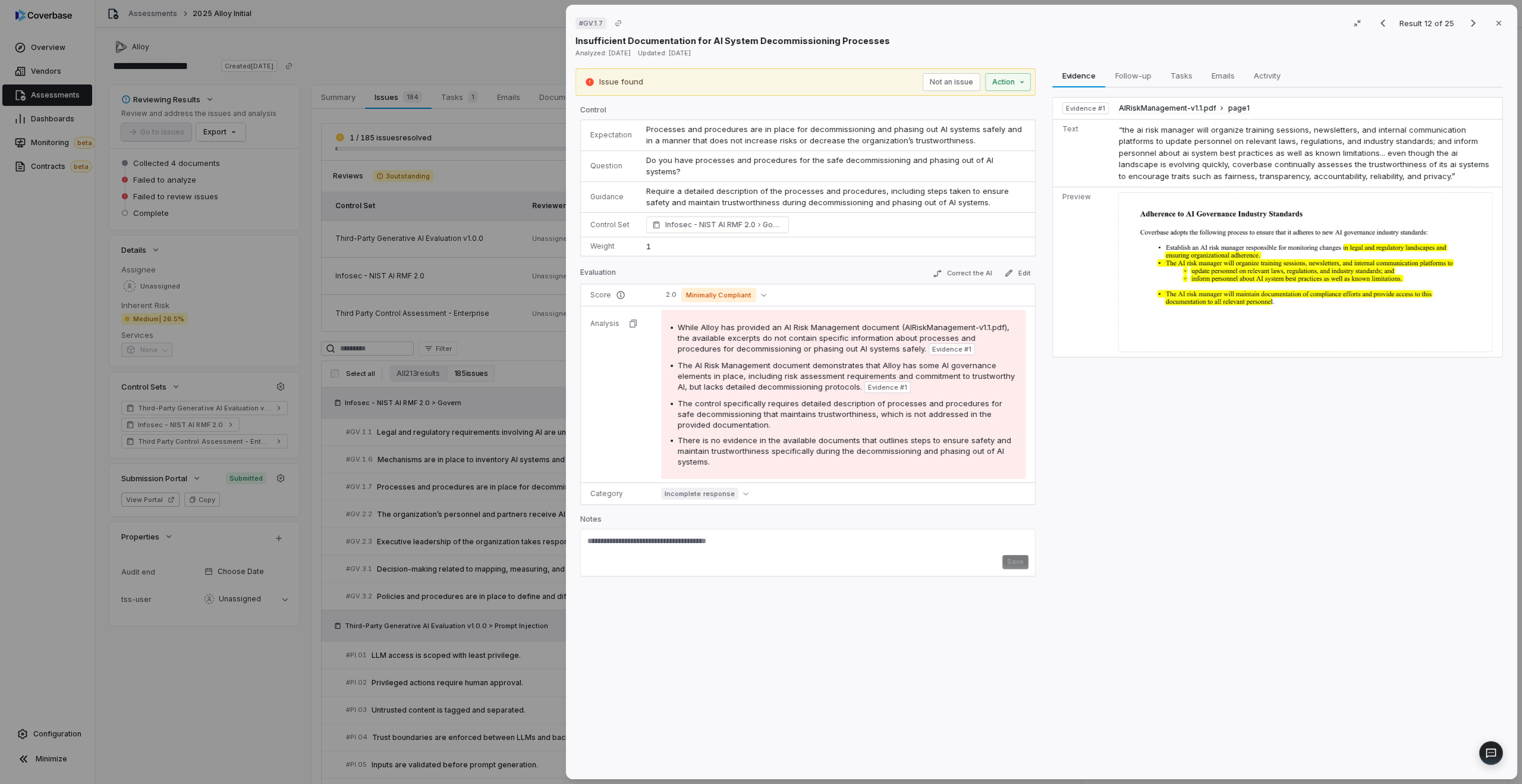
click at [469, 504] on div "# GV.1.7 Result 12 of 25 Close Insufficient Documentation for AI System Decommi…" at bounding box center [761, 392] width 1522 height 784
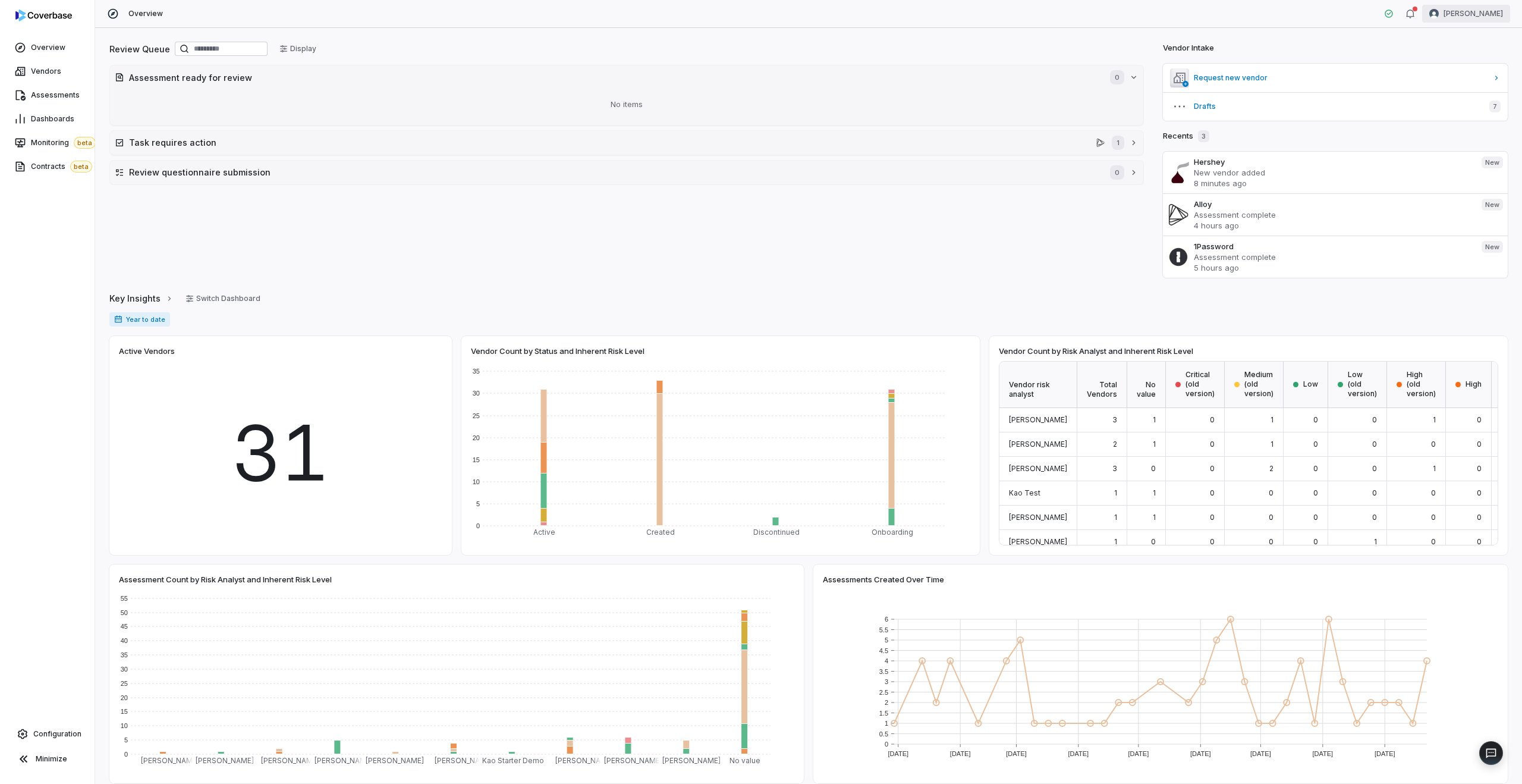
click at [1472, 13] on html "Overview Vendors Assessments Dashboards Monitoring beta Contracts beta Configur…" at bounding box center [761, 392] width 1522 height 784
click at [1458, 115] on div "Log out" at bounding box center [1460, 109] width 91 height 19
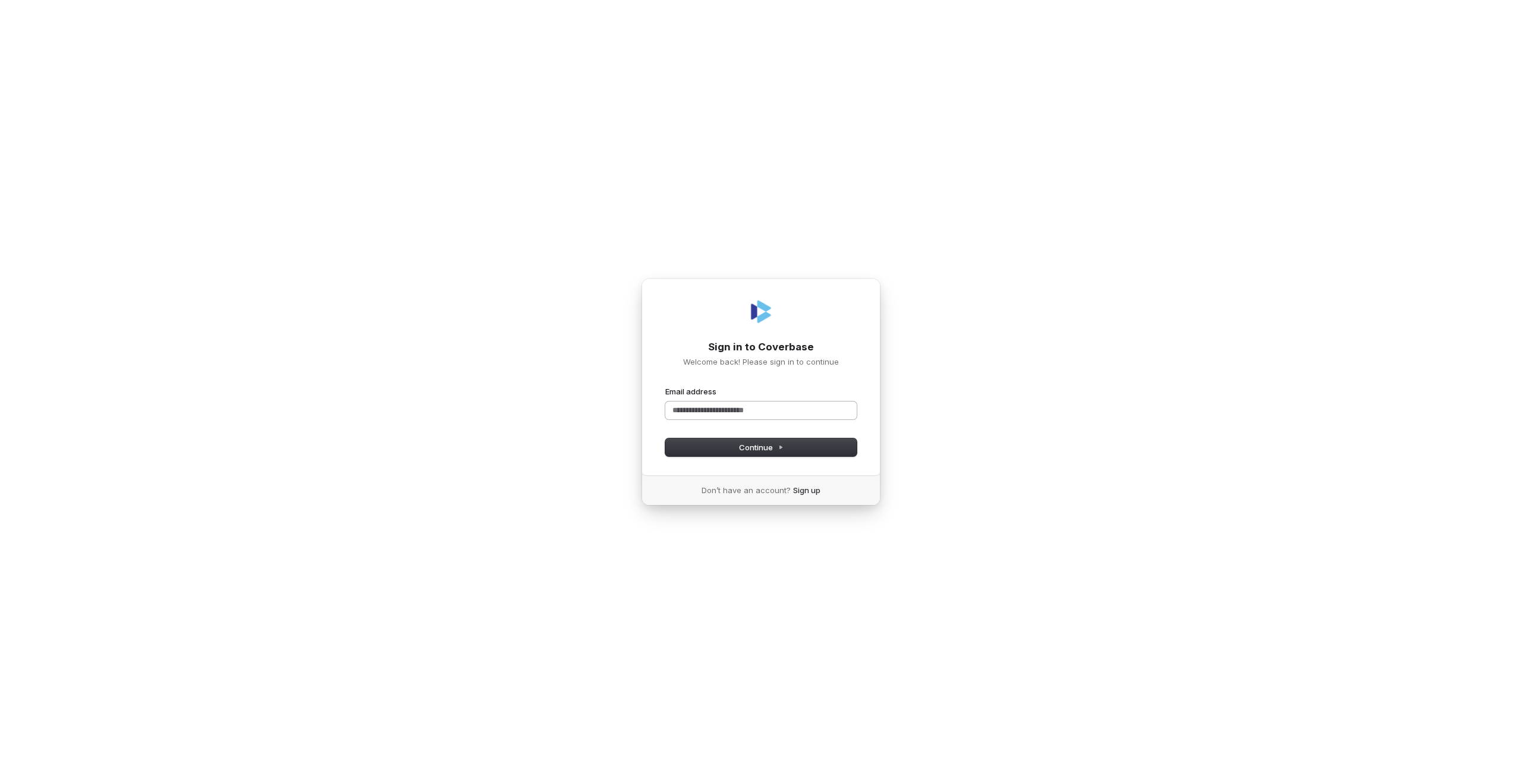
click at [714, 409] on input "Email address" at bounding box center [761, 410] width 191 height 18
type input "****"
click at [0, 783] on com-1password-button at bounding box center [0, 784] width 0 height 0
type input "****"
type input "**********"
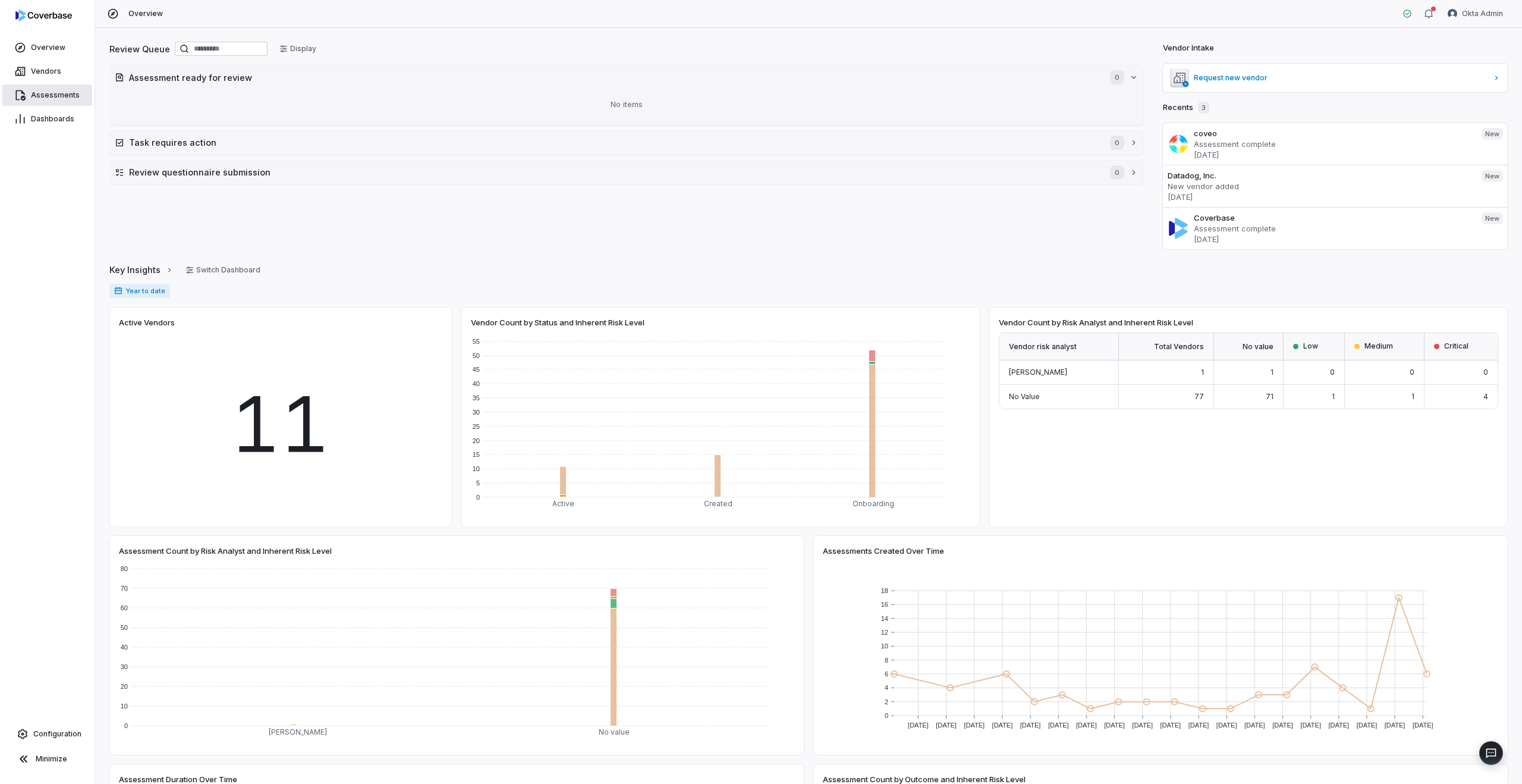
click at [59, 85] on link "Assessments" at bounding box center [47, 95] width 89 height 22
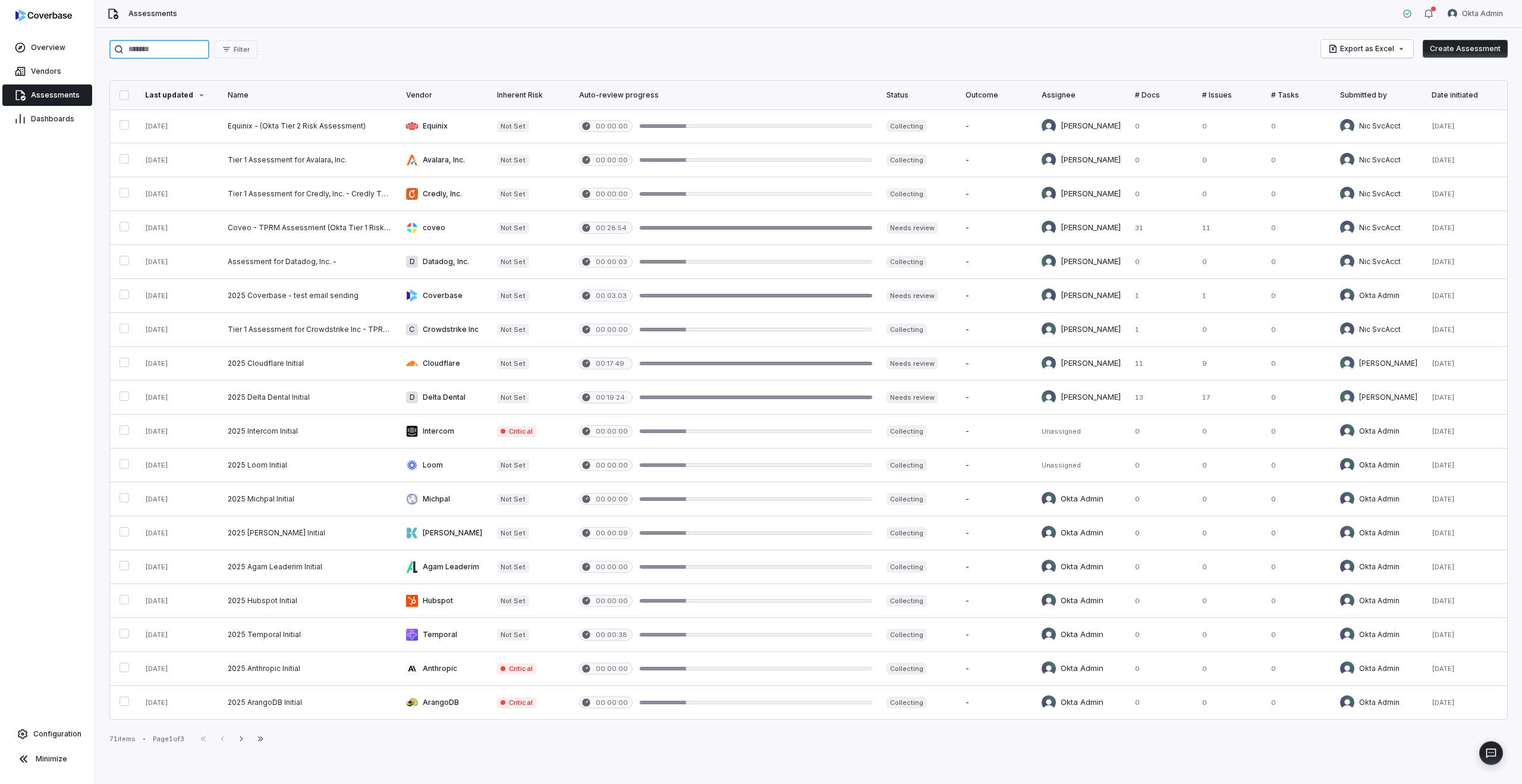
click at [154, 50] on input "search" at bounding box center [159, 49] width 100 height 19
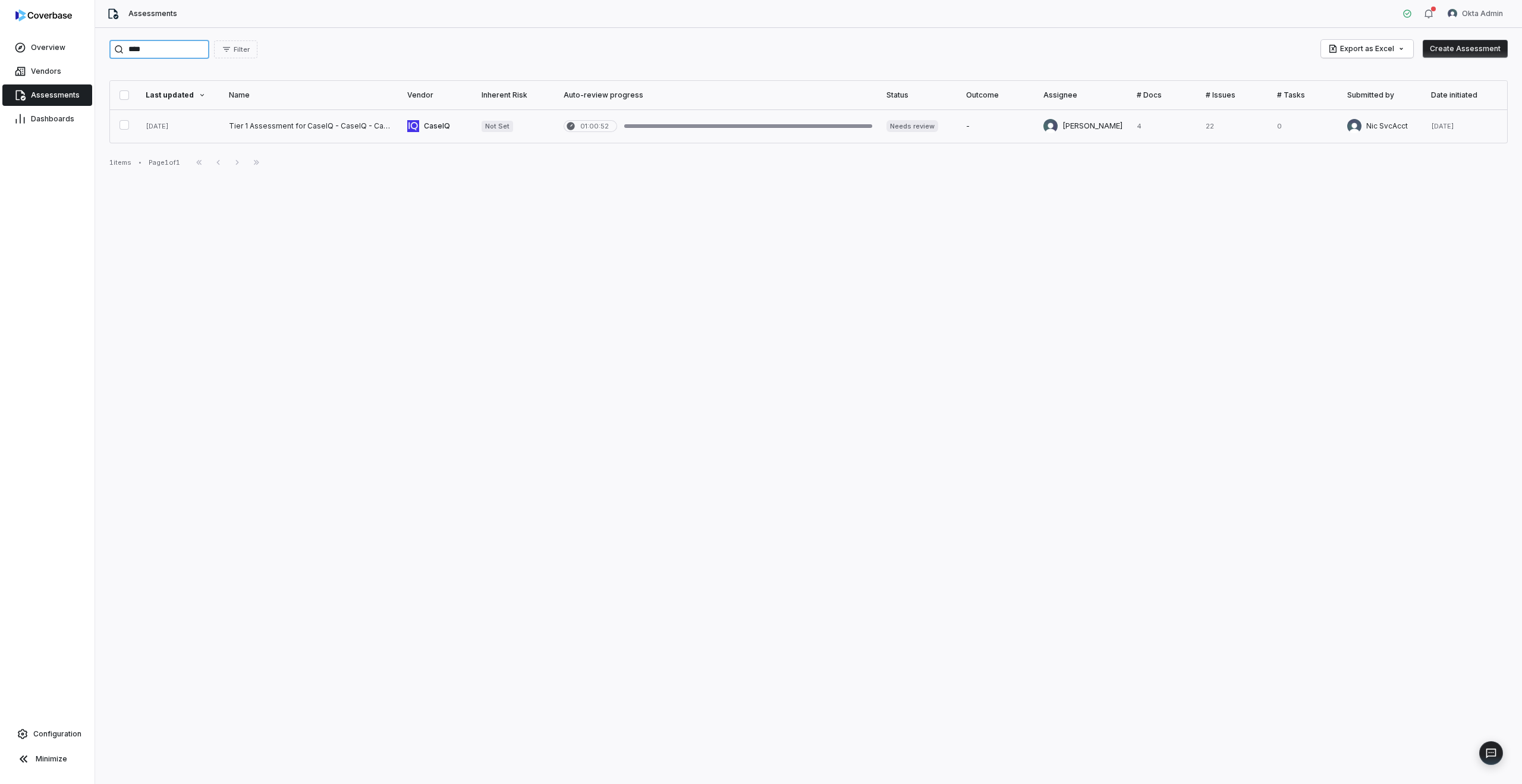
type input "****"
click at [349, 122] on link at bounding box center [310, 126] width 178 height 34
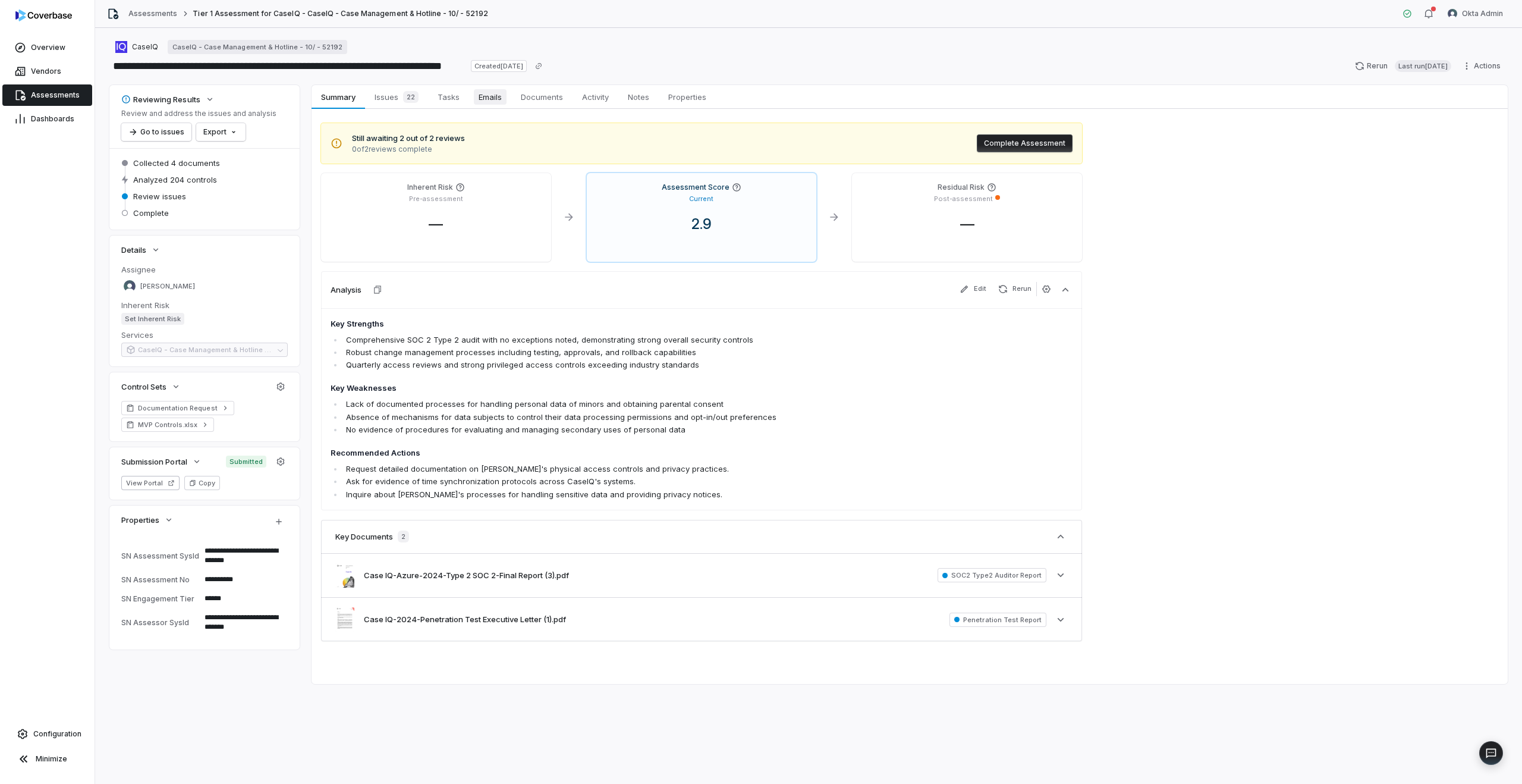
click at [500, 106] on link "Emails Emails" at bounding box center [490, 97] width 42 height 24
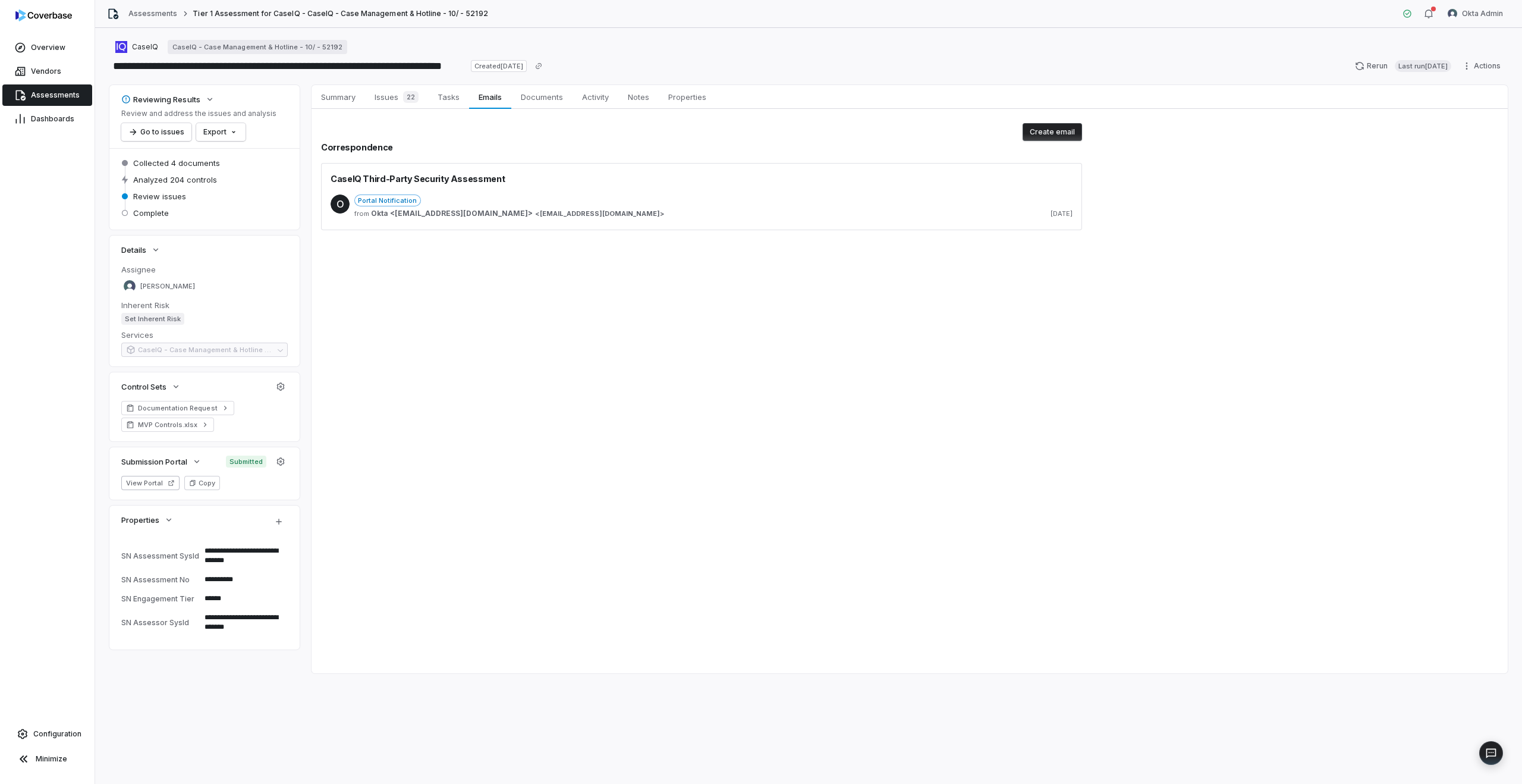
click at [532, 211] on div "from Okta <tprm@okta.com> < tprm@okta.com > 10 days ago" at bounding box center [713, 214] width 718 height 10
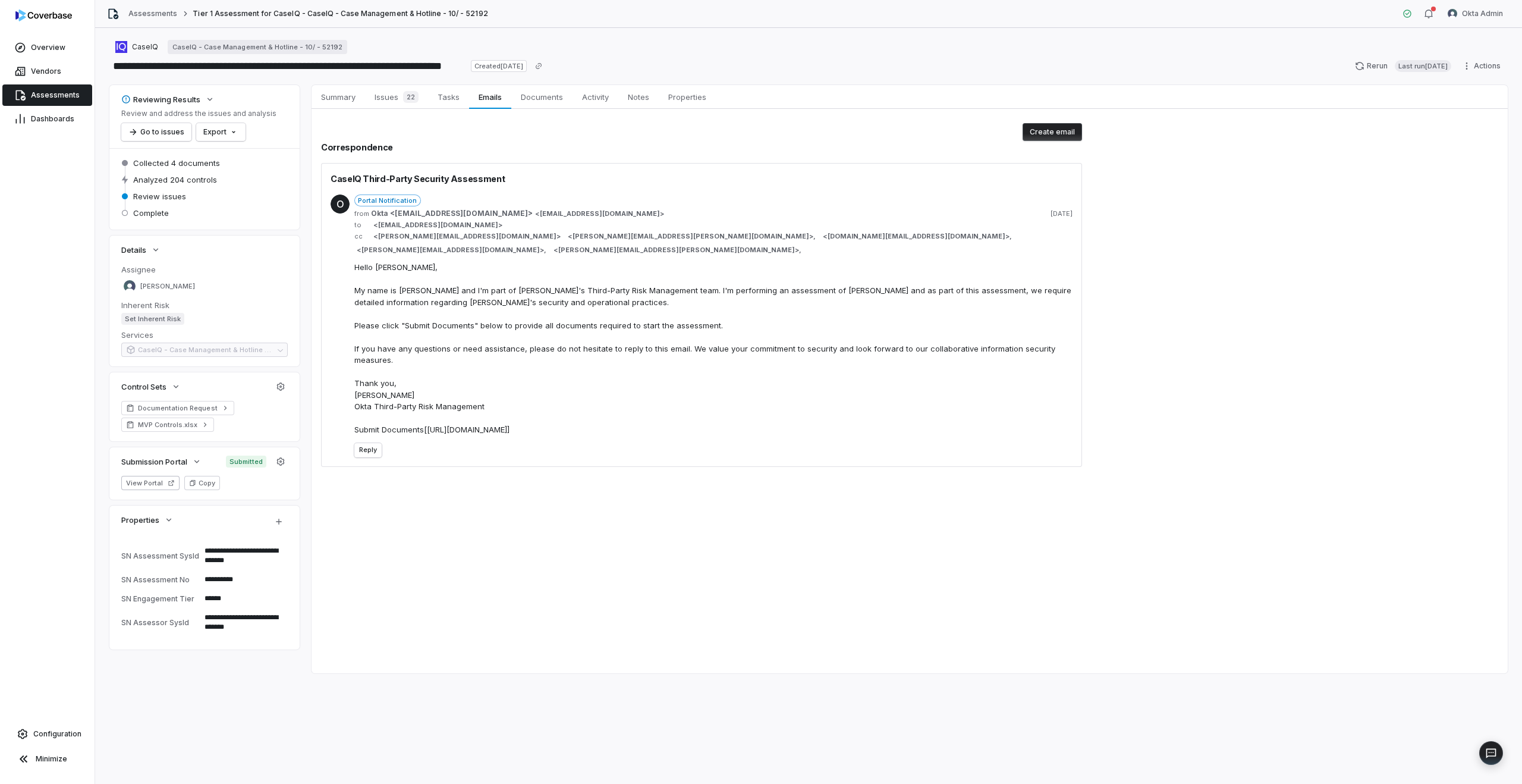
type textarea "*"
click at [1470, 10] on html "**********" at bounding box center [761, 392] width 1522 height 784
click at [1472, 110] on div "Log out" at bounding box center [1460, 109] width 91 height 19
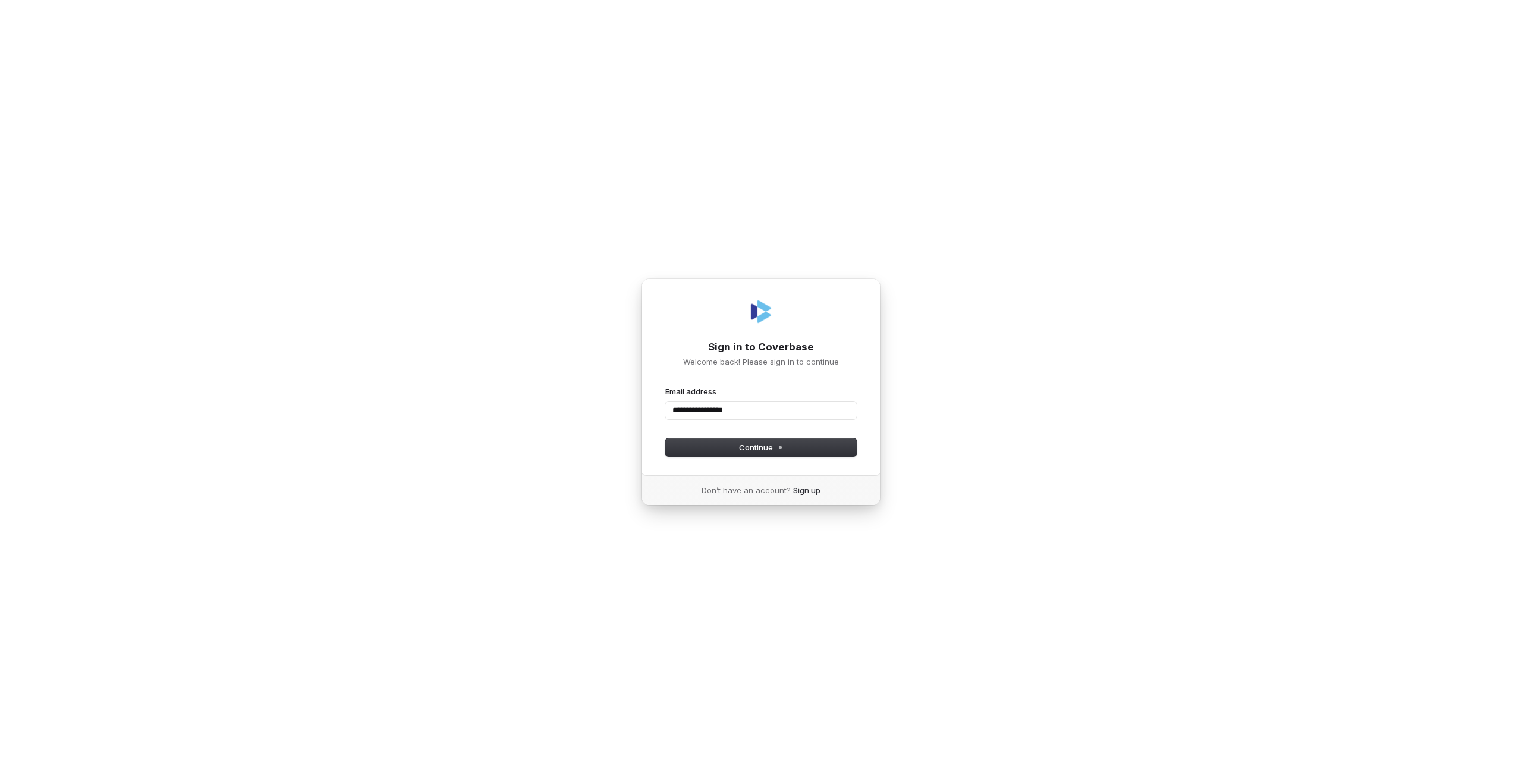
type input "**********"
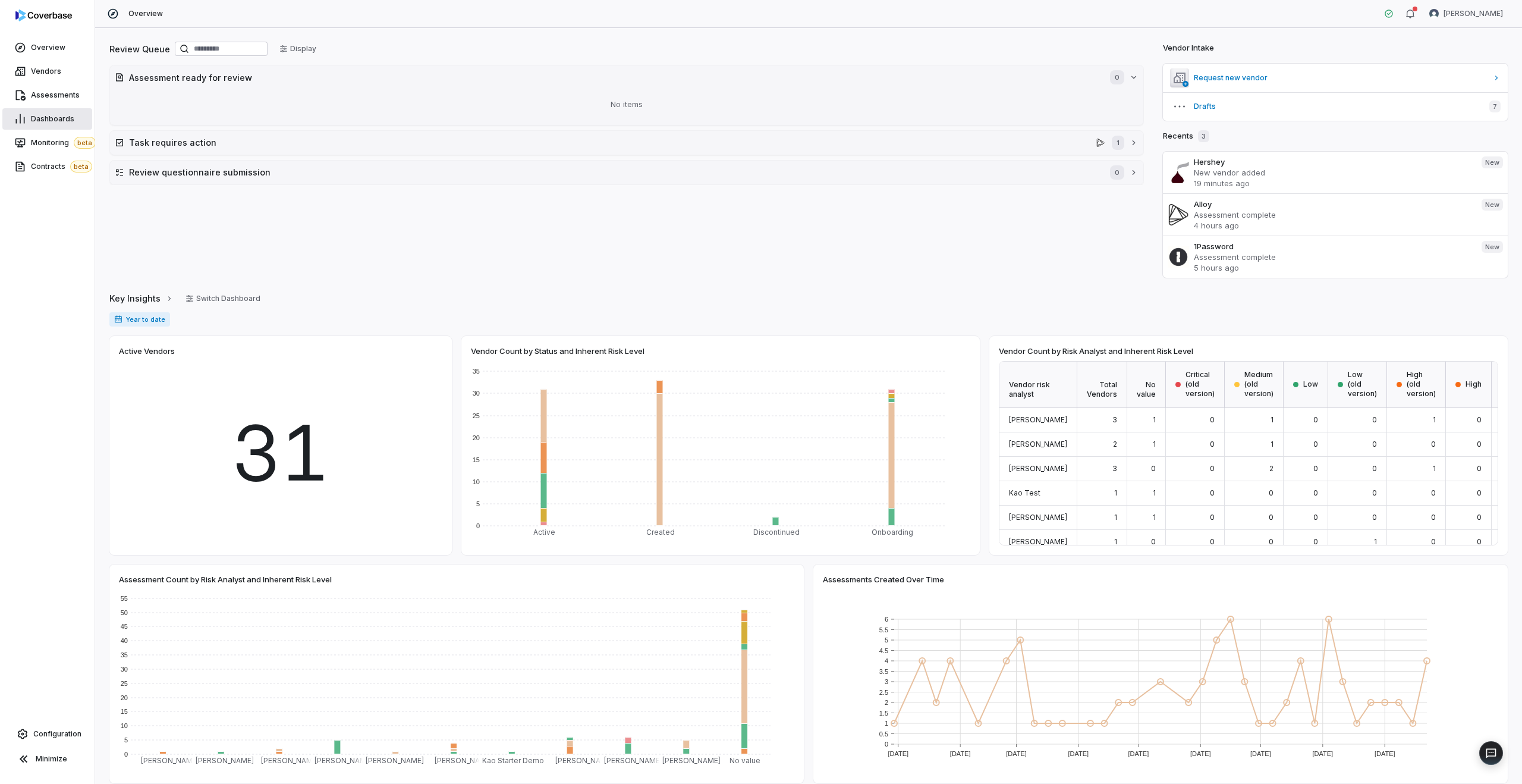
click at [43, 122] on span "Dashboards" at bounding box center [52, 119] width 43 height 10
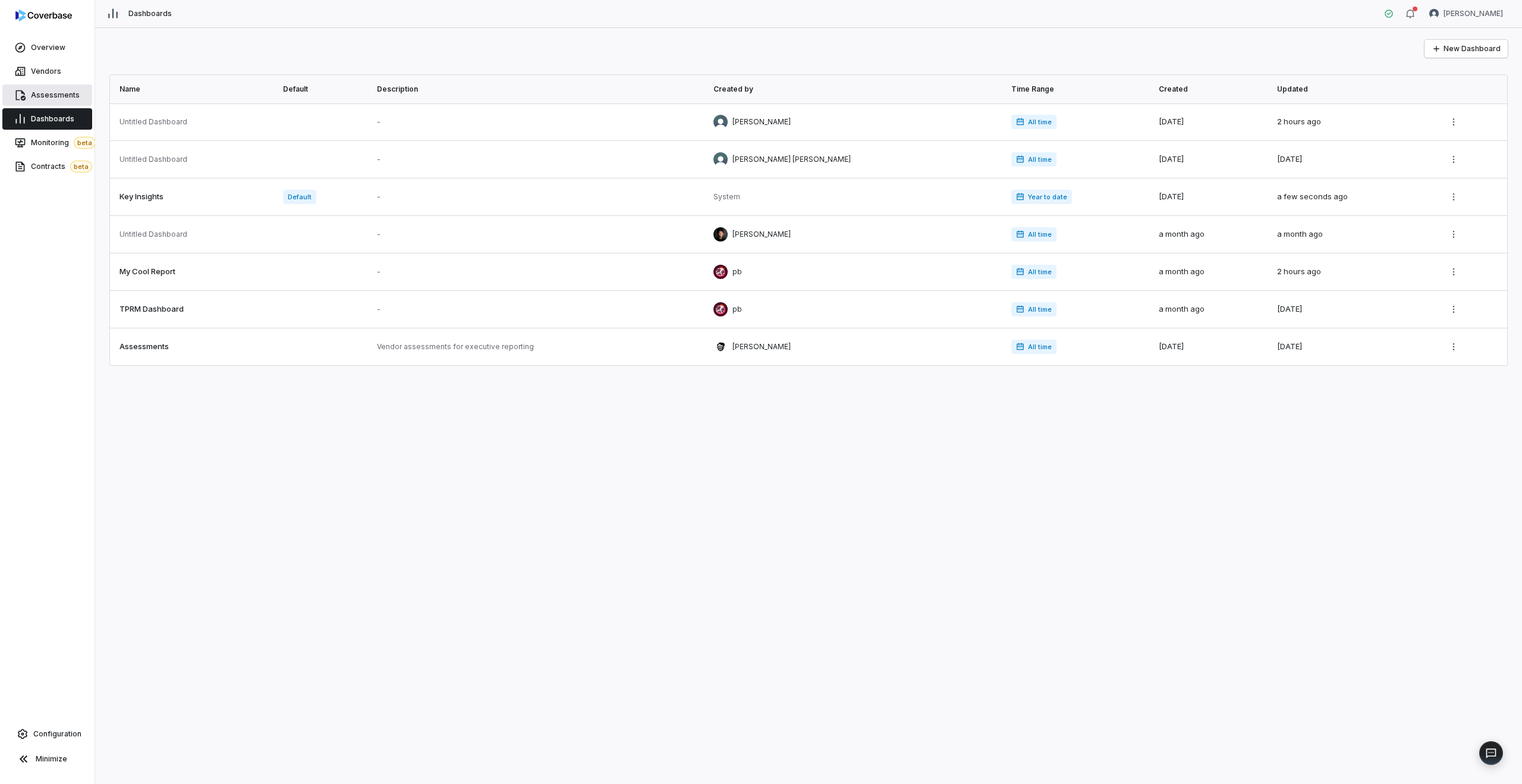
click at [65, 99] on span "Assessments" at bounding box center [55, 95] width 49 height 10
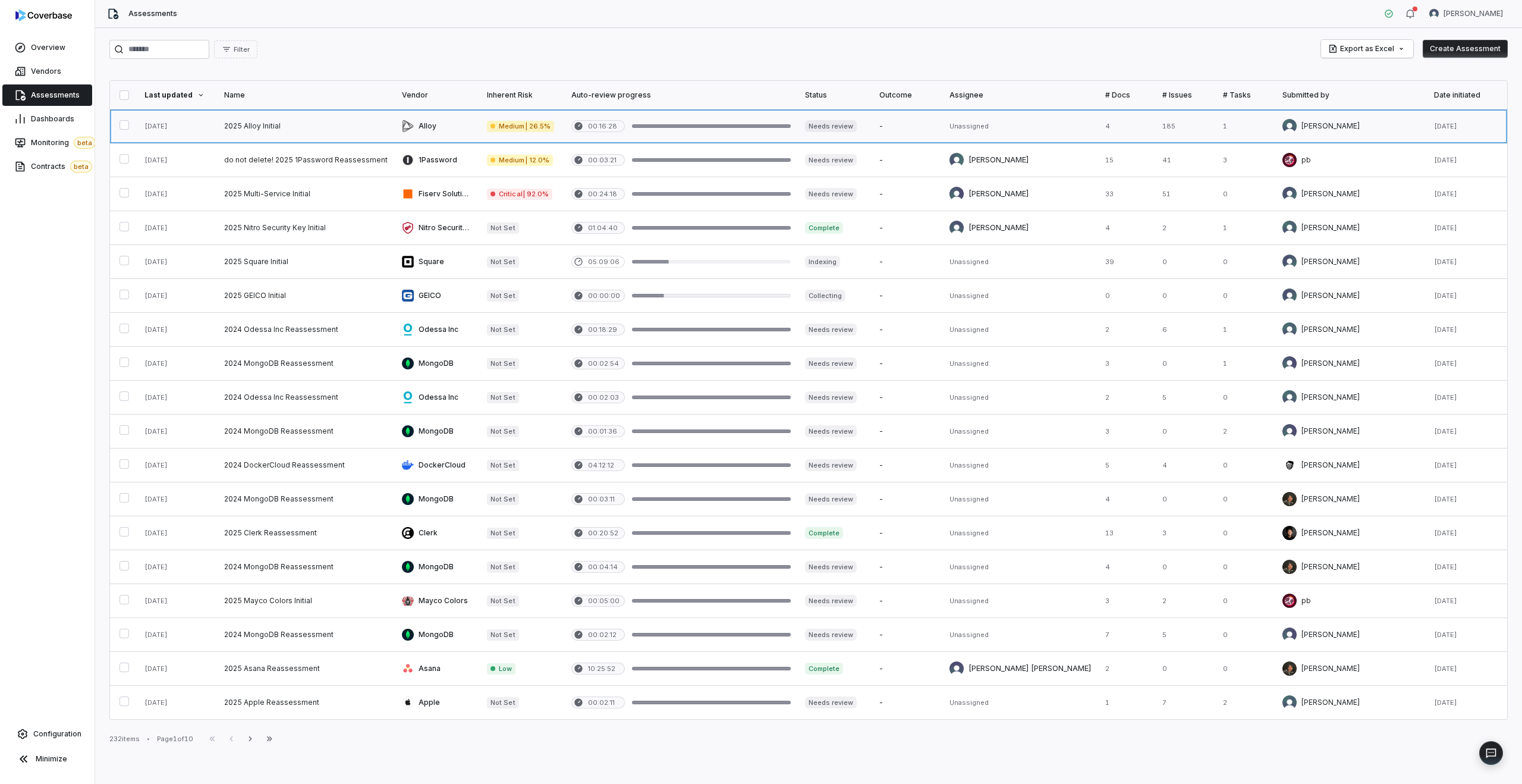
click at [347, 130] on link at bounding box center [306, 126] width 177 height 34
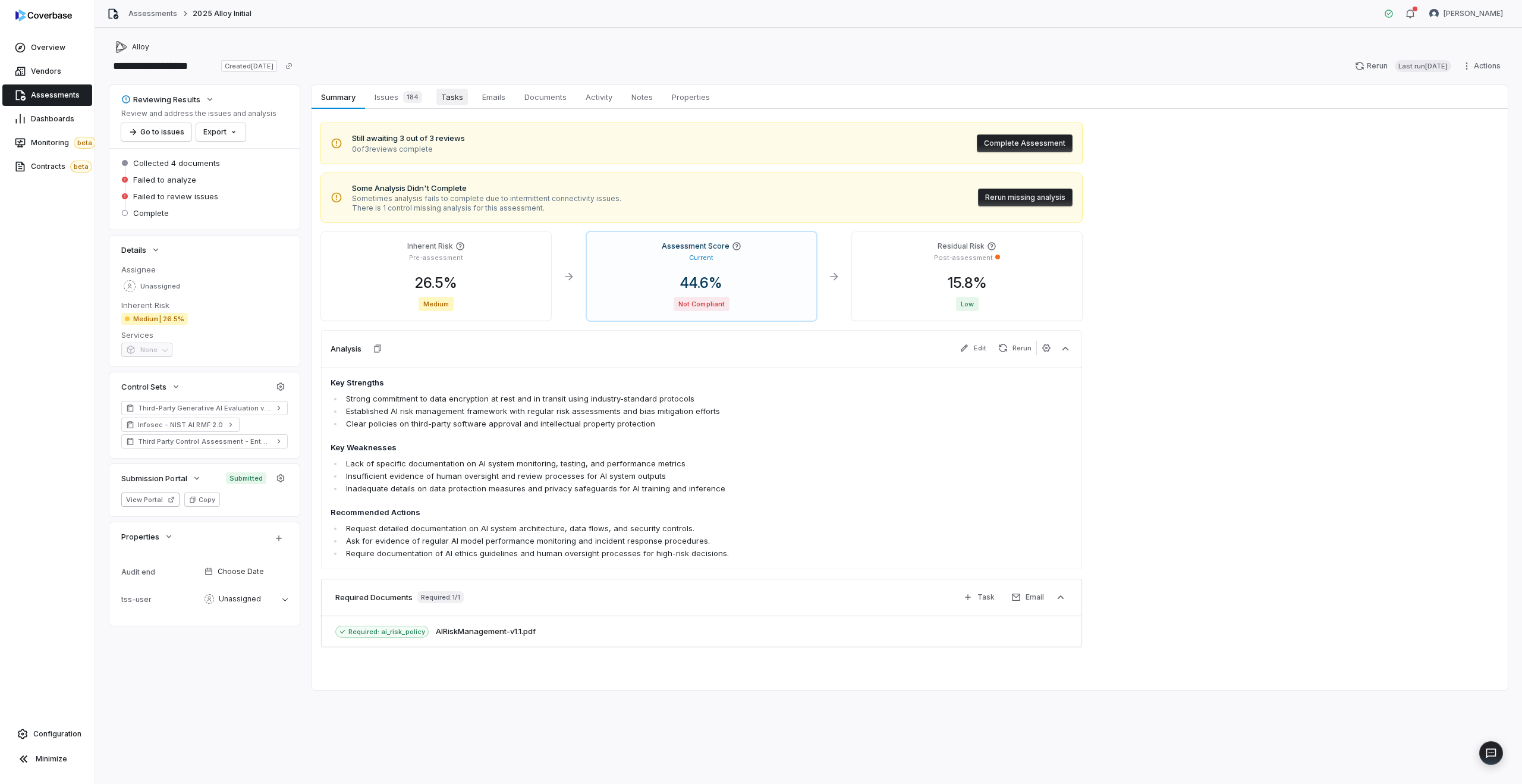
click at [445, 103] on span "Tasks" at bounding box center [452, 97] width 31 height 17
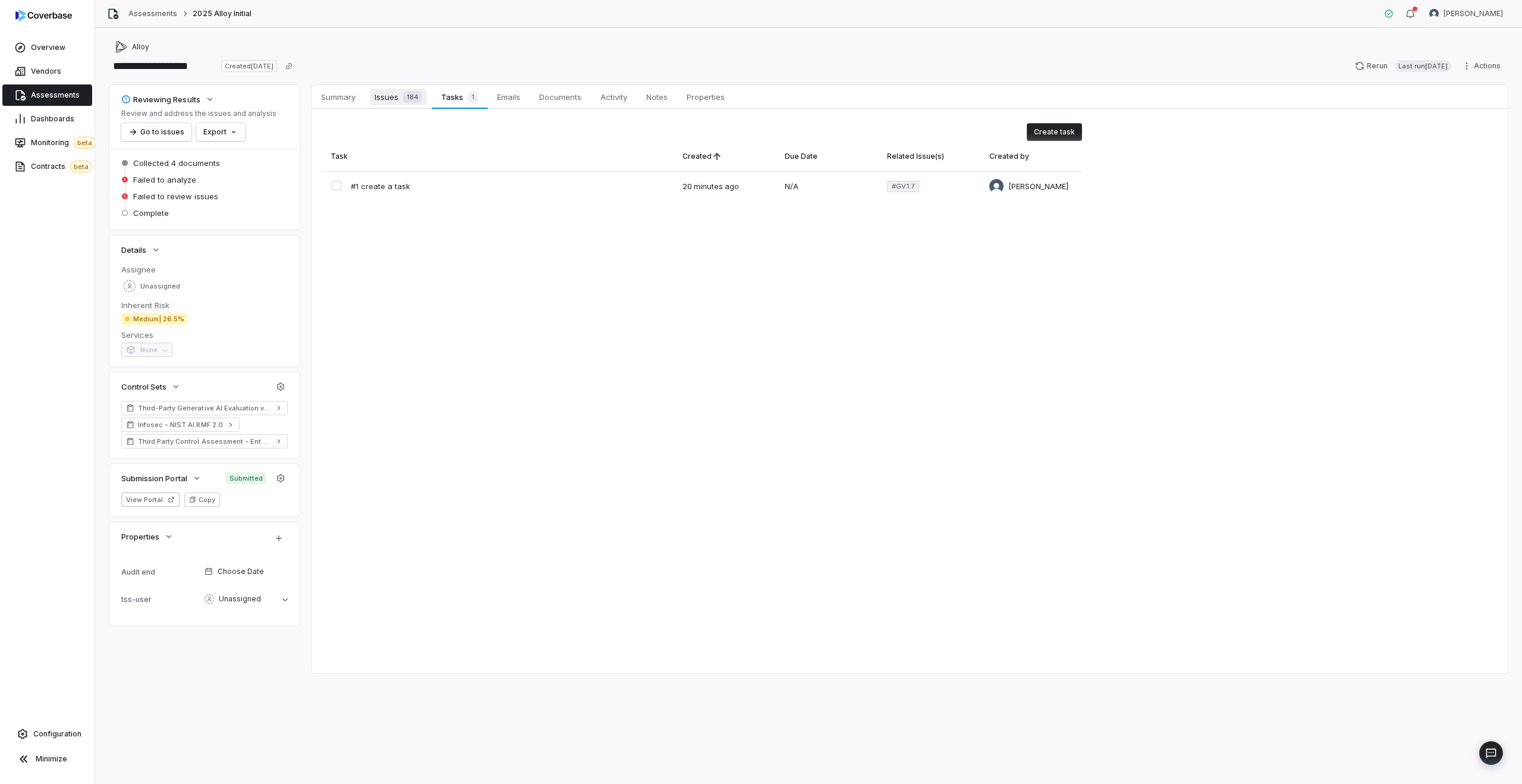
click at [382, 106] on link "Issues 184 Issues 184" at bounding box center [398, 97] width 66 height 24
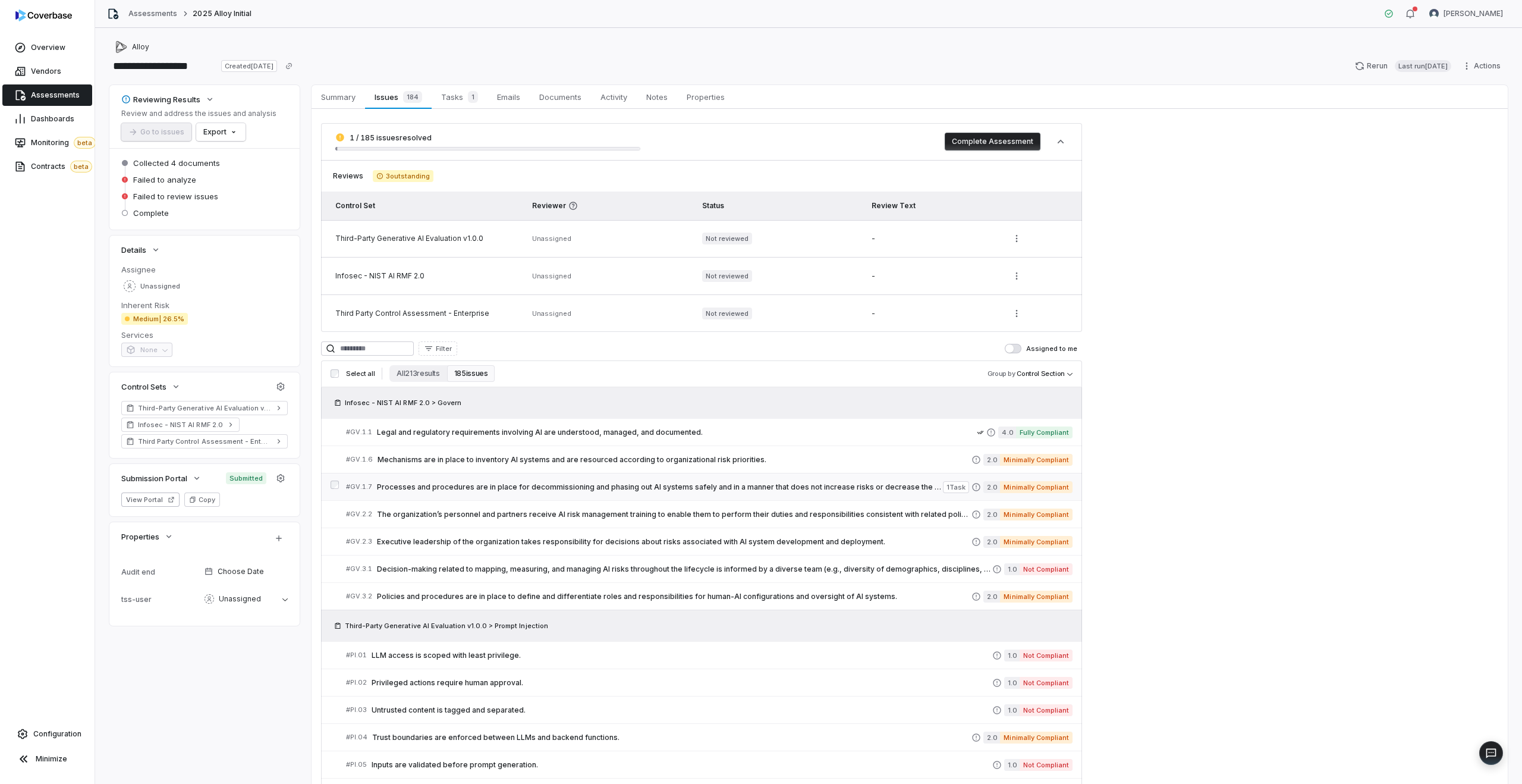
click at [876, 498] on link "# GV.1.7 Processes and procedures are in place for decommissioning and phasing …" at bounding box center [709, 486] width 727 height 27
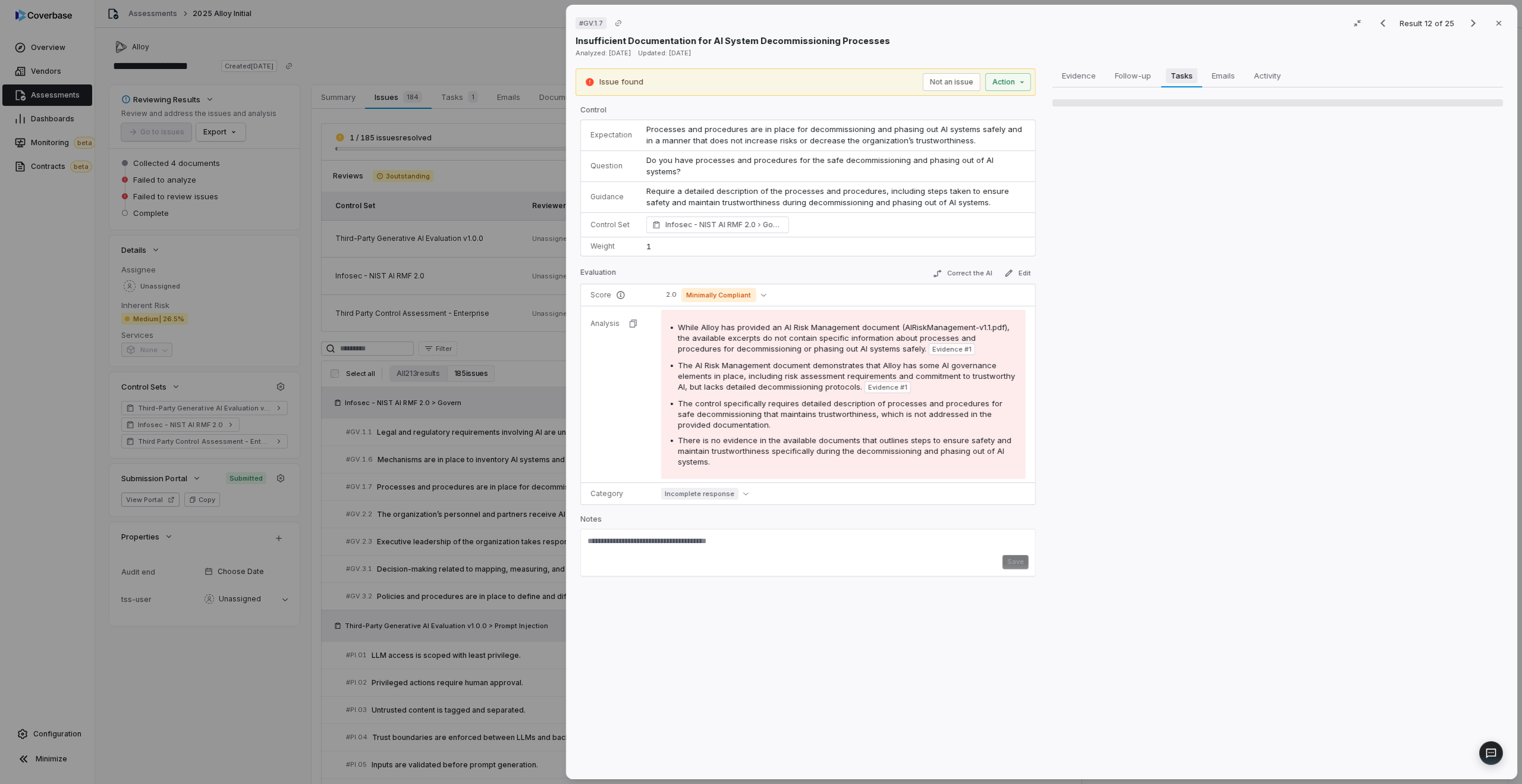
click at [1176, 85] on button "Tasks Tasks" at bounding box center [1182, 75] width 41 height 24
click at [1123, 116] on div "#1 create a task" at bounding box center [1290, 110] width 408 height 25
click at [1114, 108] on span "#1 create a task" at bounding box center [1120, 109] width 59 height 10
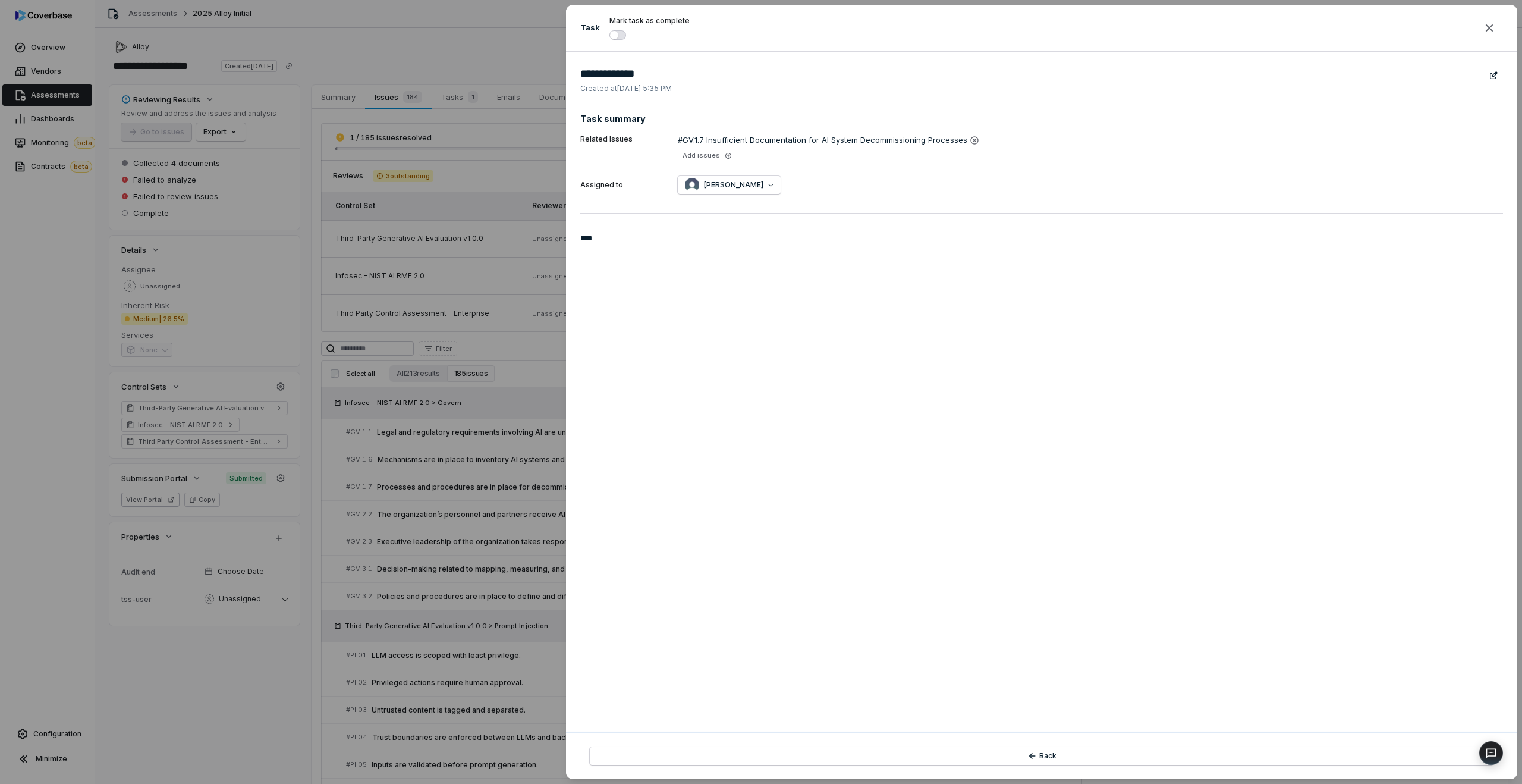
click at [498, 583] on div "**********" at bounding box center [761, 392] width 1522 height 784
